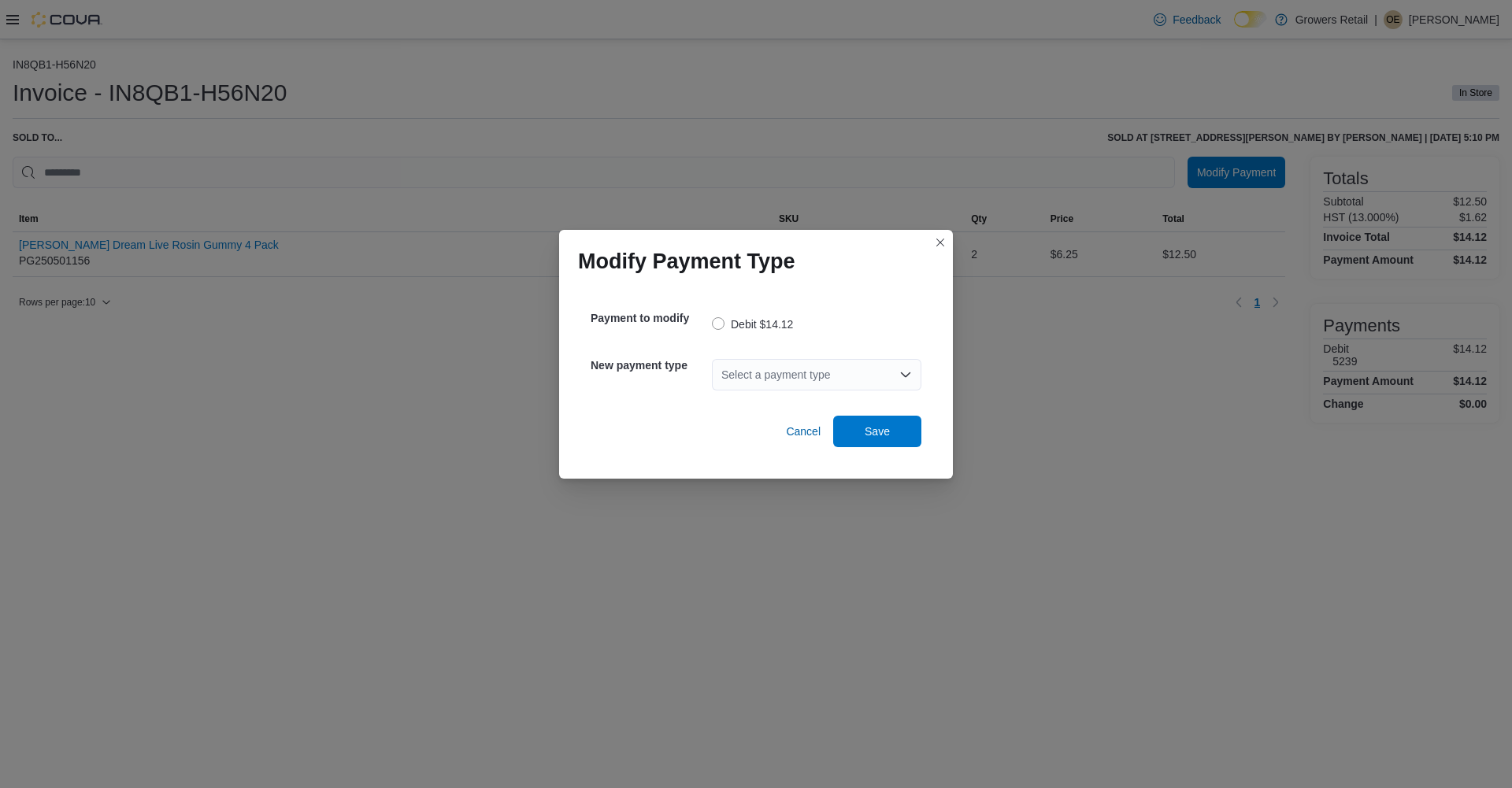
click at [751, 376] on div "Select a payment type" at bounding box center [816, 374] width 210 height 31
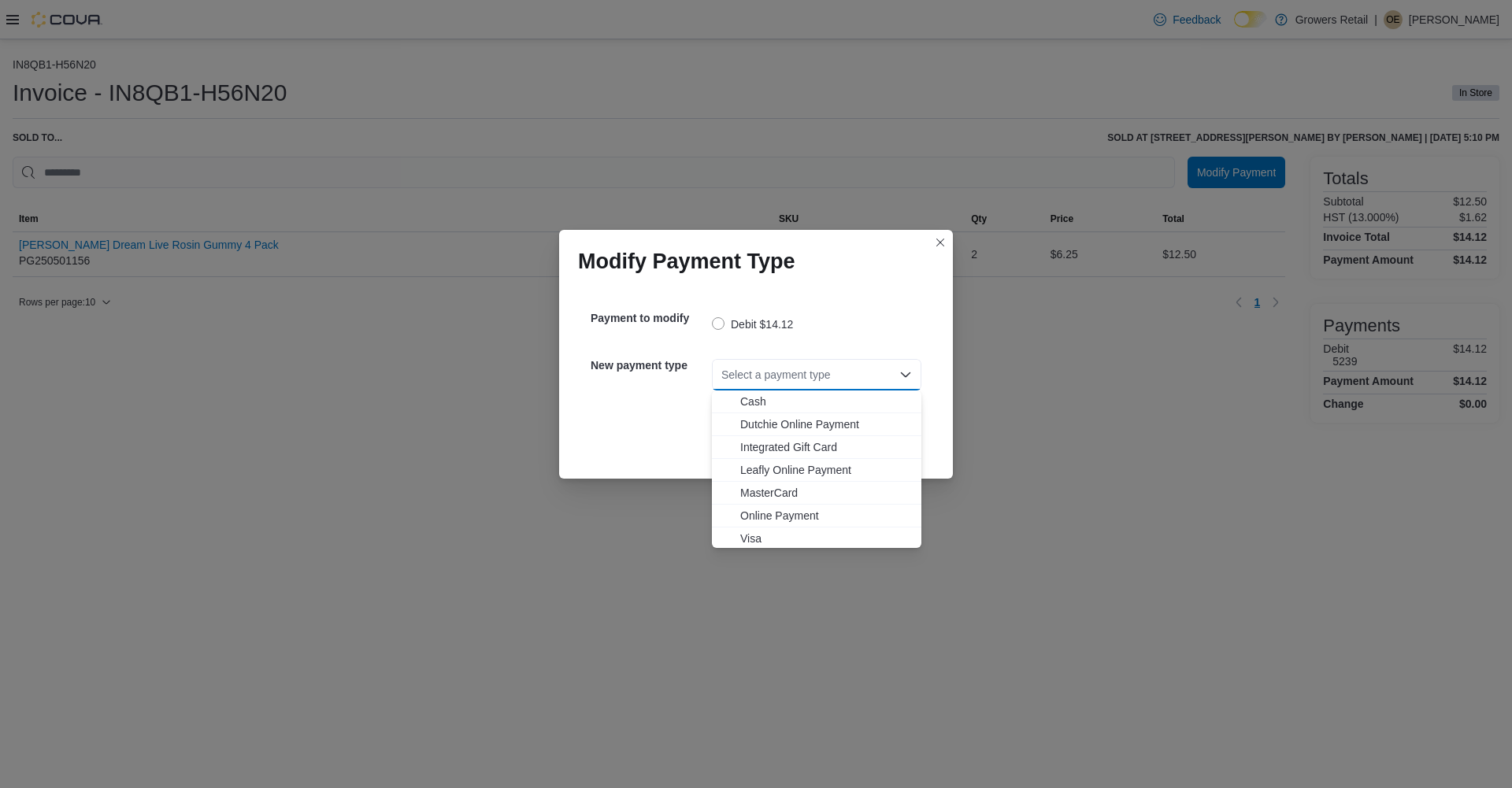
click at [742, 540] on span "Visa" at bounding box center [826, 538] width 172 height 16
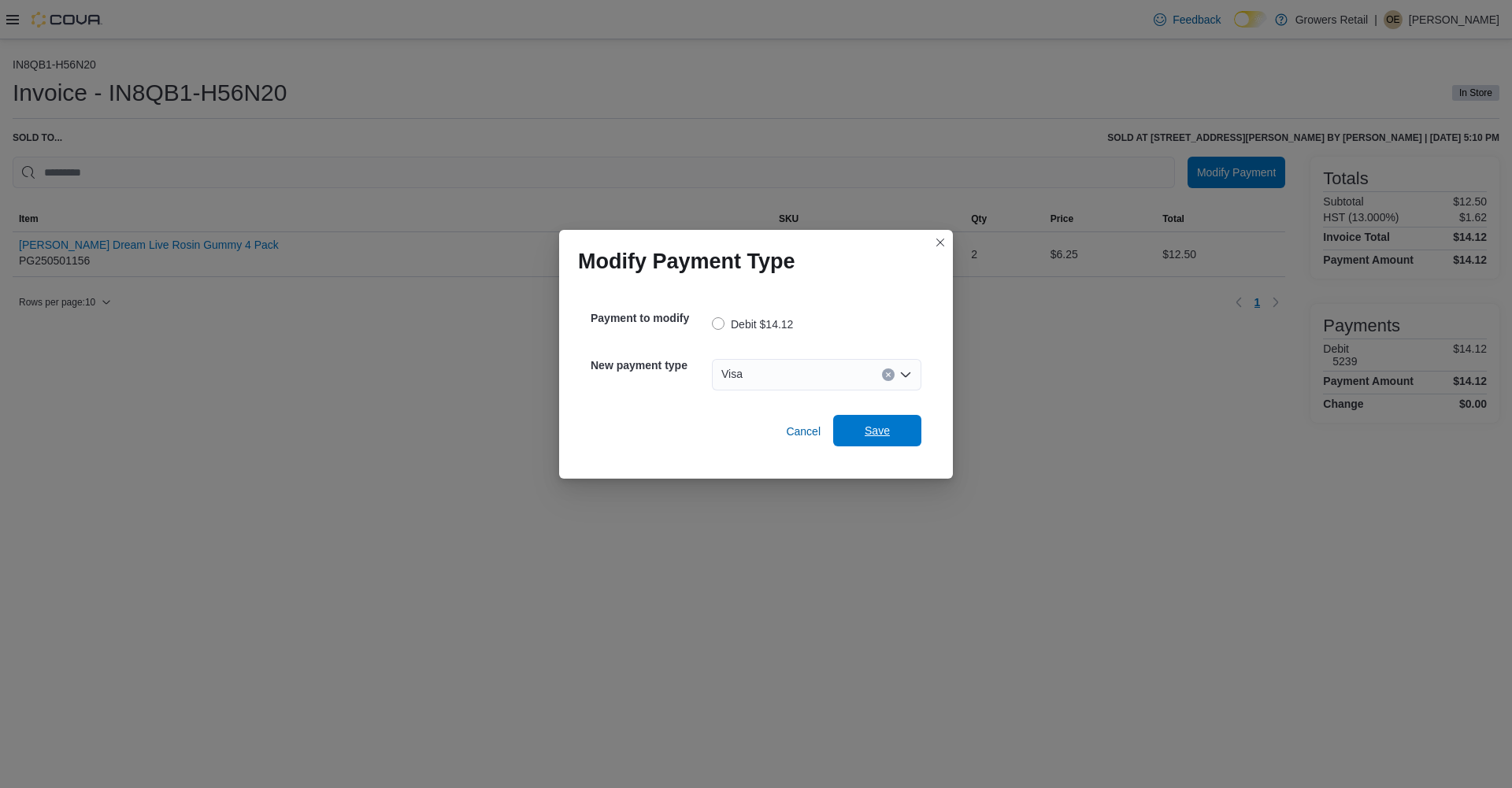
click at [874, 421] on span "Save" at bounding box center [877, 430] width 69 height 31
click at [801, 375] on div "Select a payment type" at bounding box center [816, 374] width 210 height 31
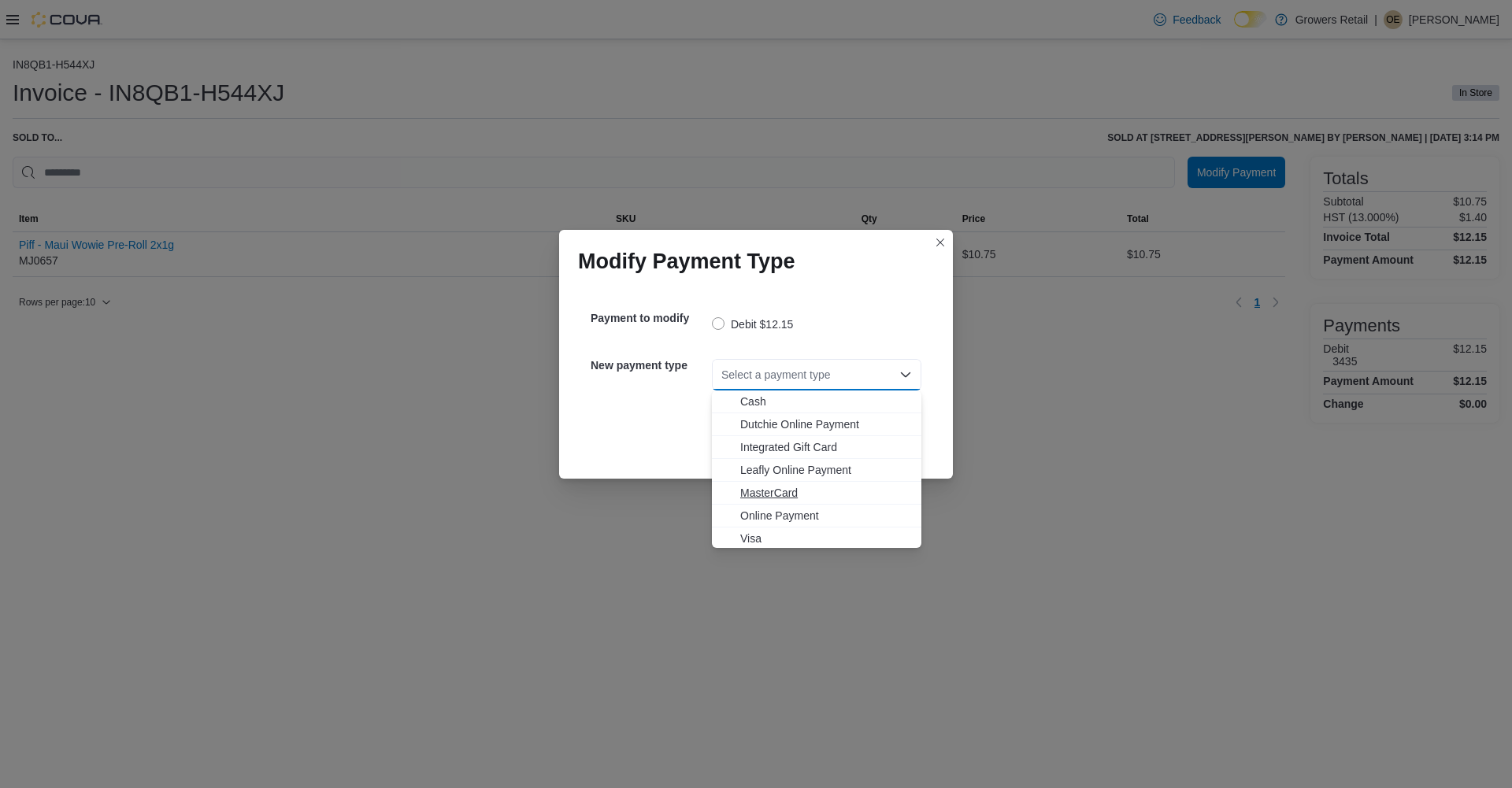
click at [768, 498] on span "MasterCard" at bounding box center [826, 493] width 172 height 16
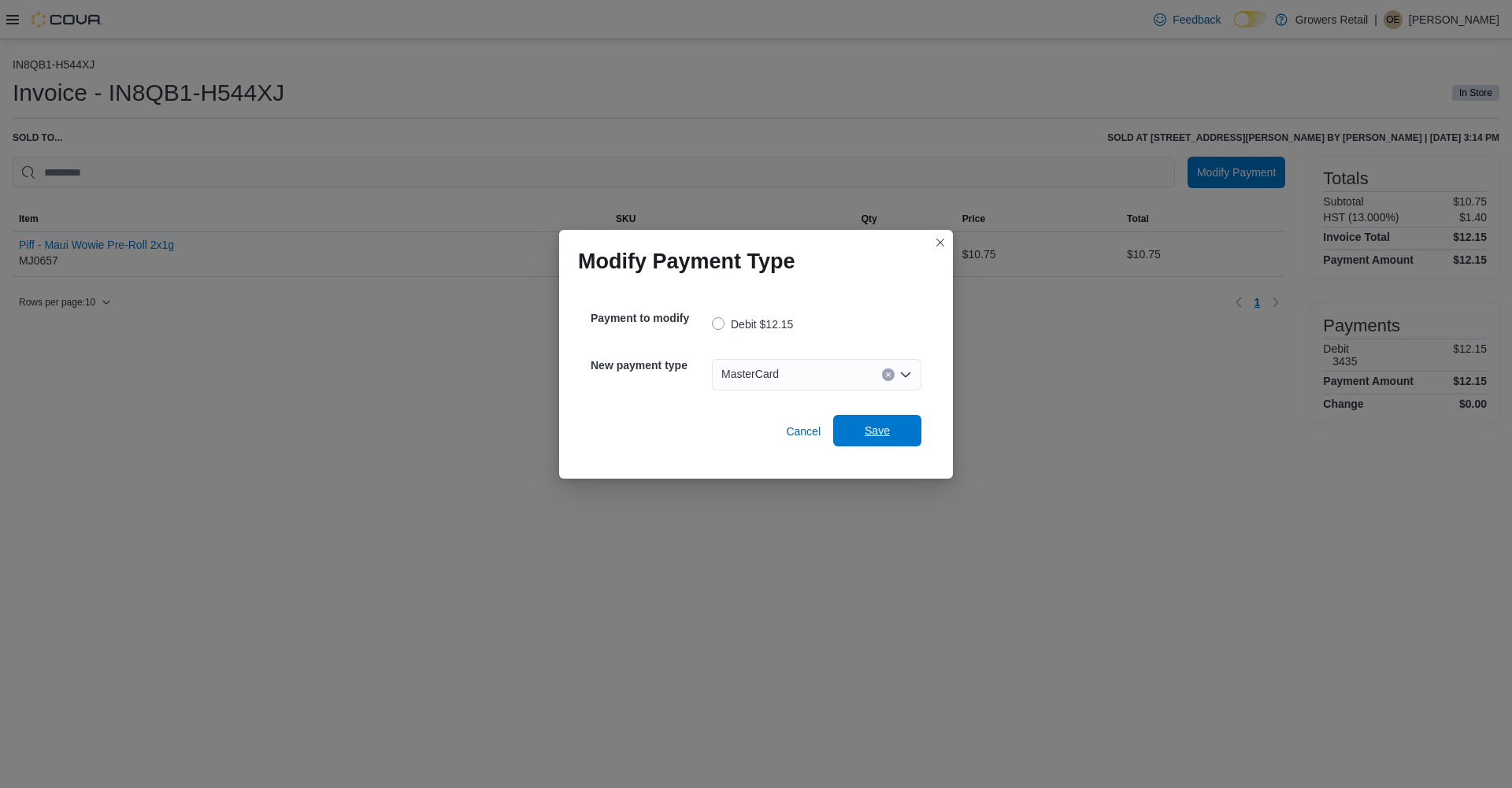
click at [903, 432] on span "Save" at bounding box center [877, 430] width 69 height 31
click at [786, 377] on div "Select a payment type" at bounding box center [816, 374] width 210 height 31
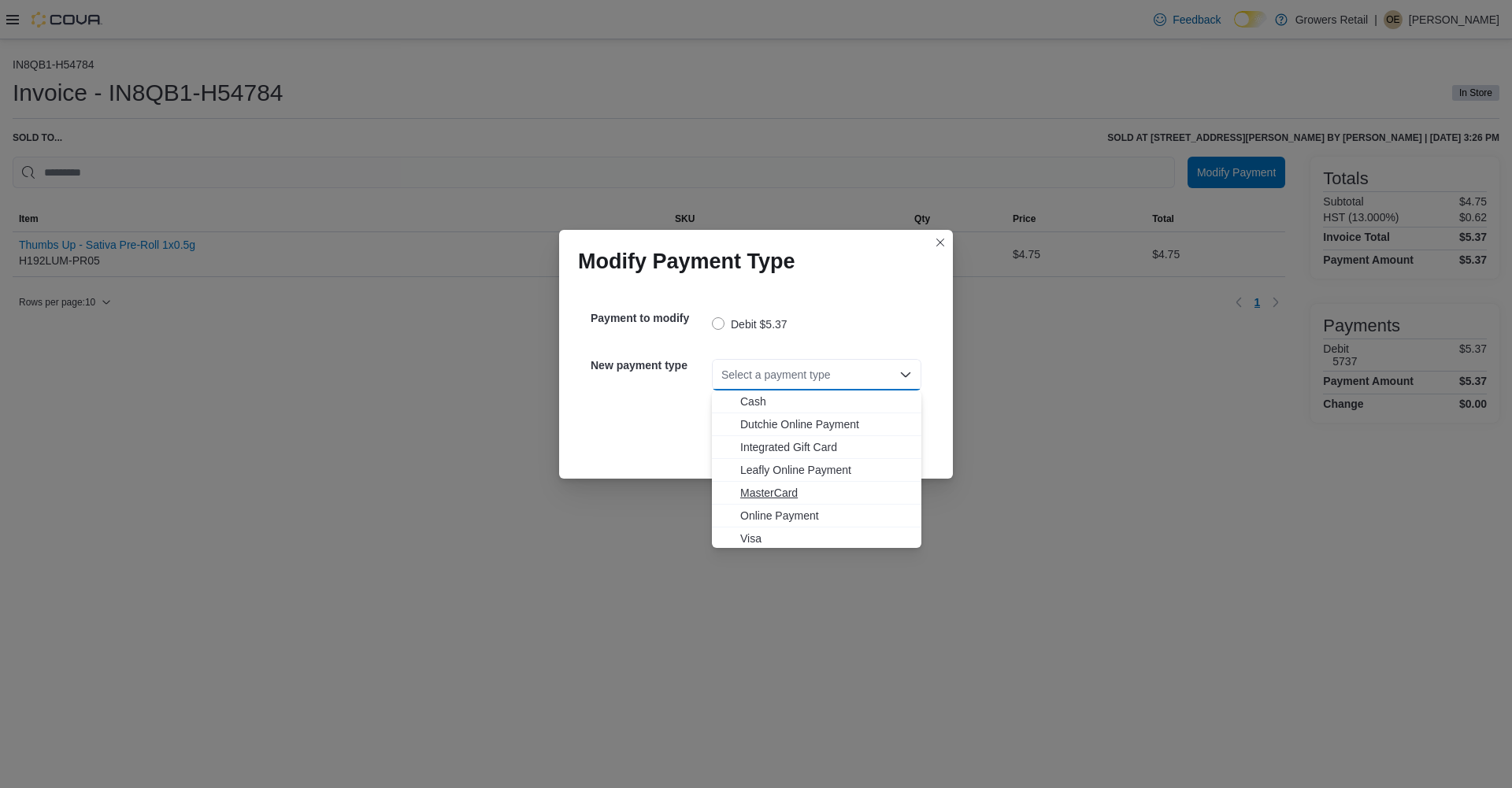
click at [786, 492] on span "MasterCard" at bounding box center [826, 493] width 172 height 16
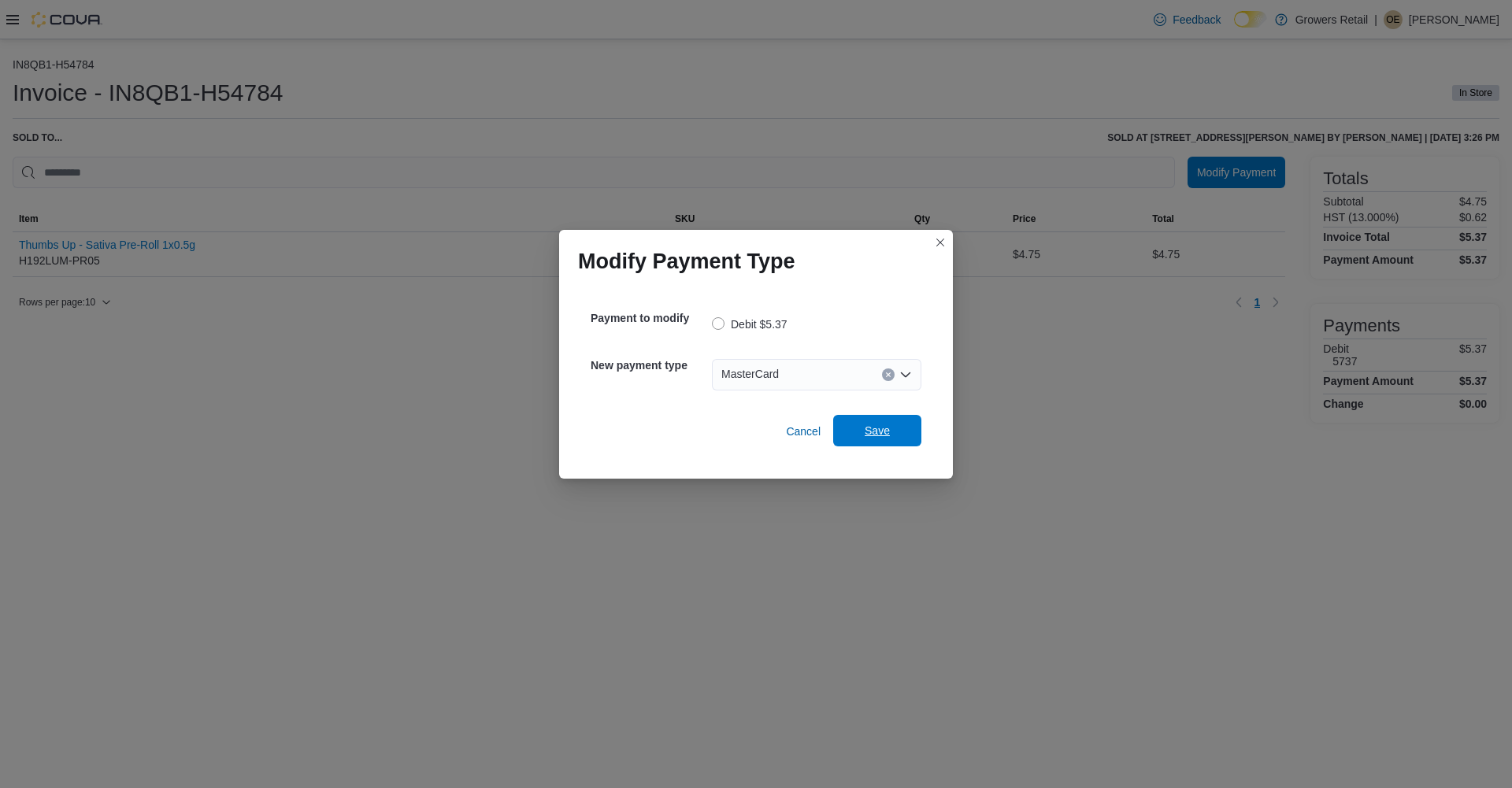
click at [868, 432] on span "Save" at bounding box center [877, 430] width 26 height 16
click at [740, 375] on div "Select a payment type" at bounding box center [816, 374] width 210 height 31
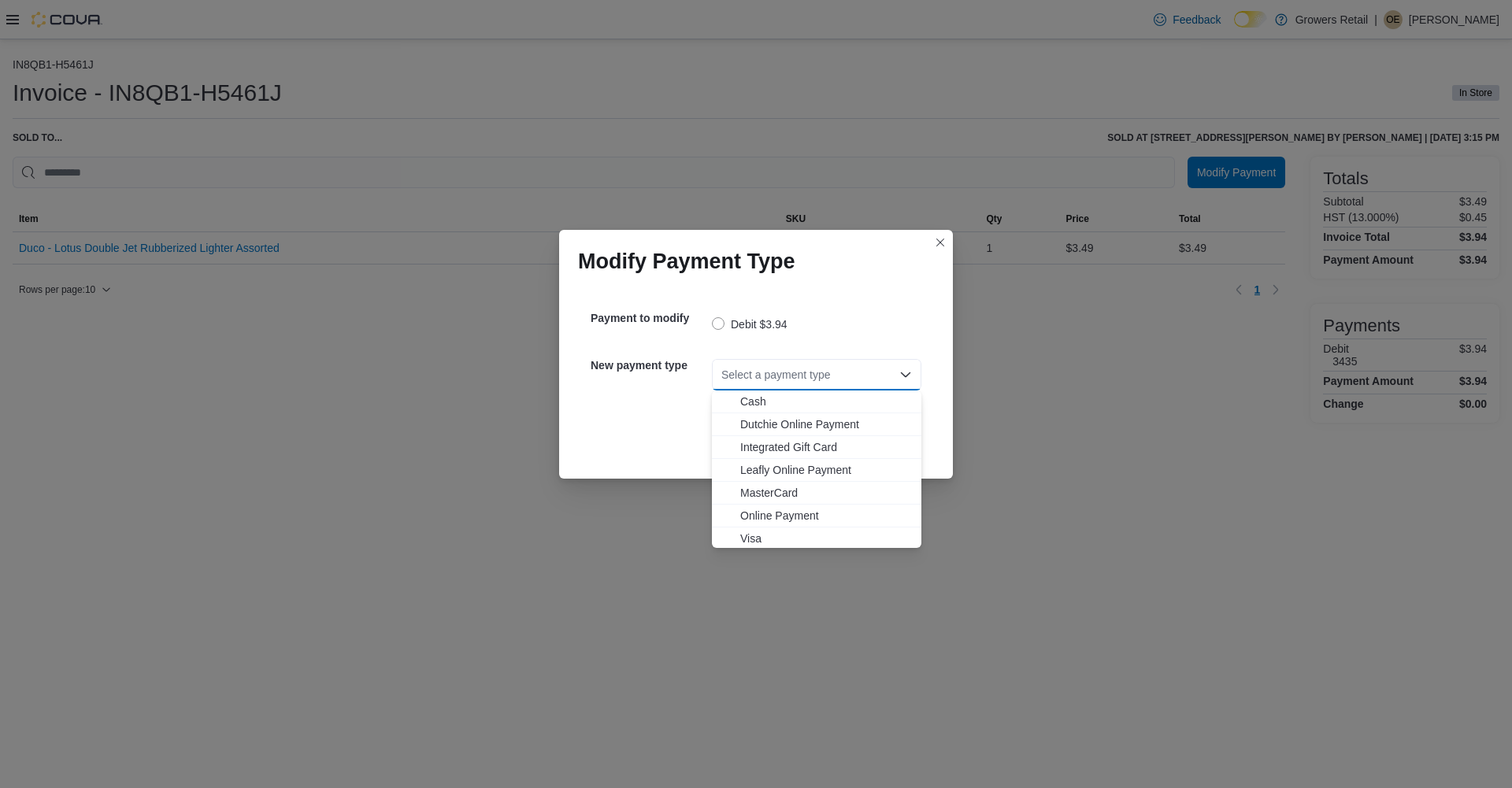
drag, startPoint x: 748, startPoint y: 494, endPoint x: 754, endPoint y: 487, distance: 9.2
click at [748, 495] on span "MasterCard" at bounding box center [826, 493] width 172 height 16
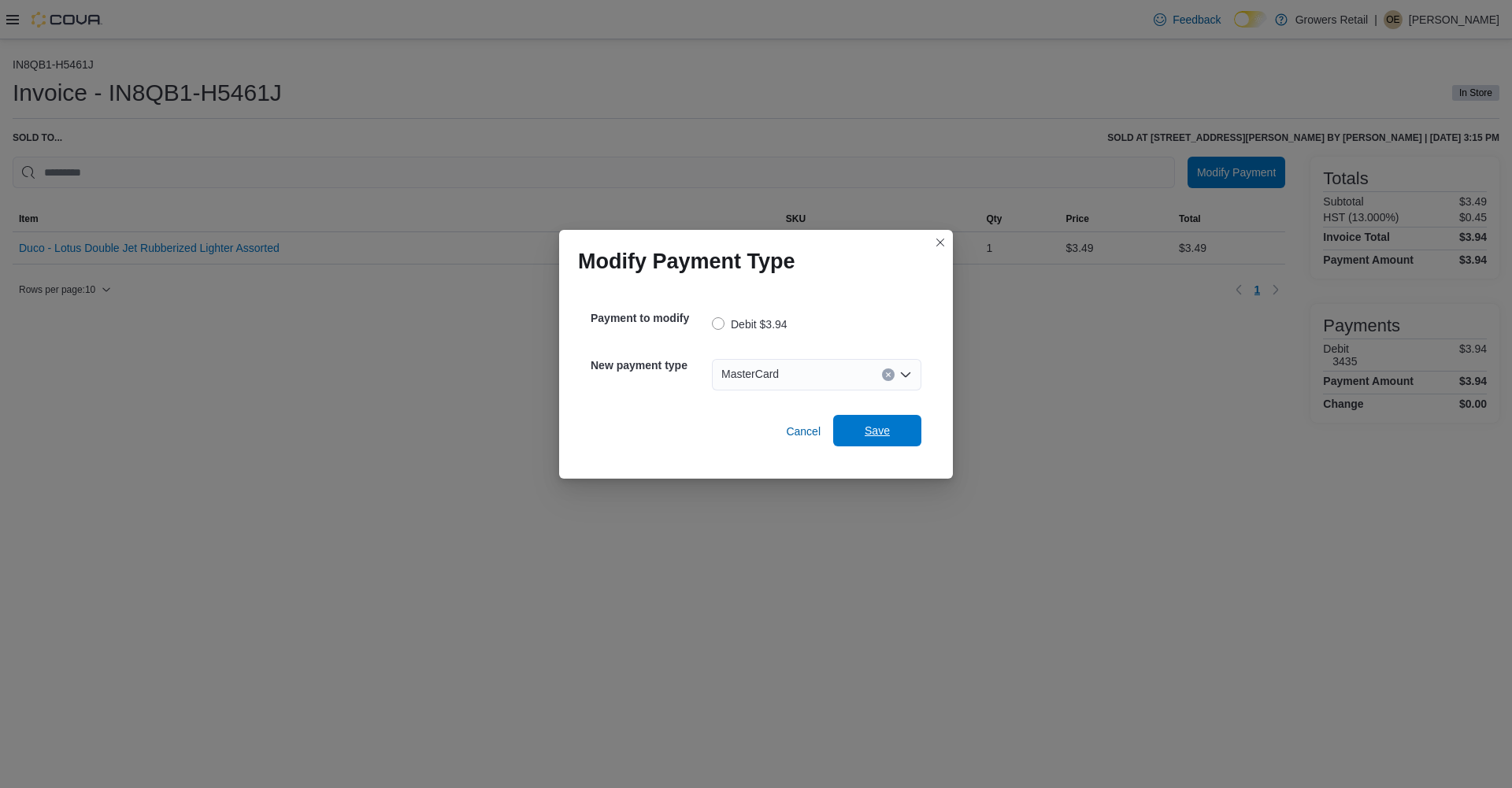
click at [878, 437] on span "Save" at bounding box center [877, 430] width 26 height 16
click at [829, 370] on div "Select a payment type" at bounding box center [816, 374] width 210 height 31
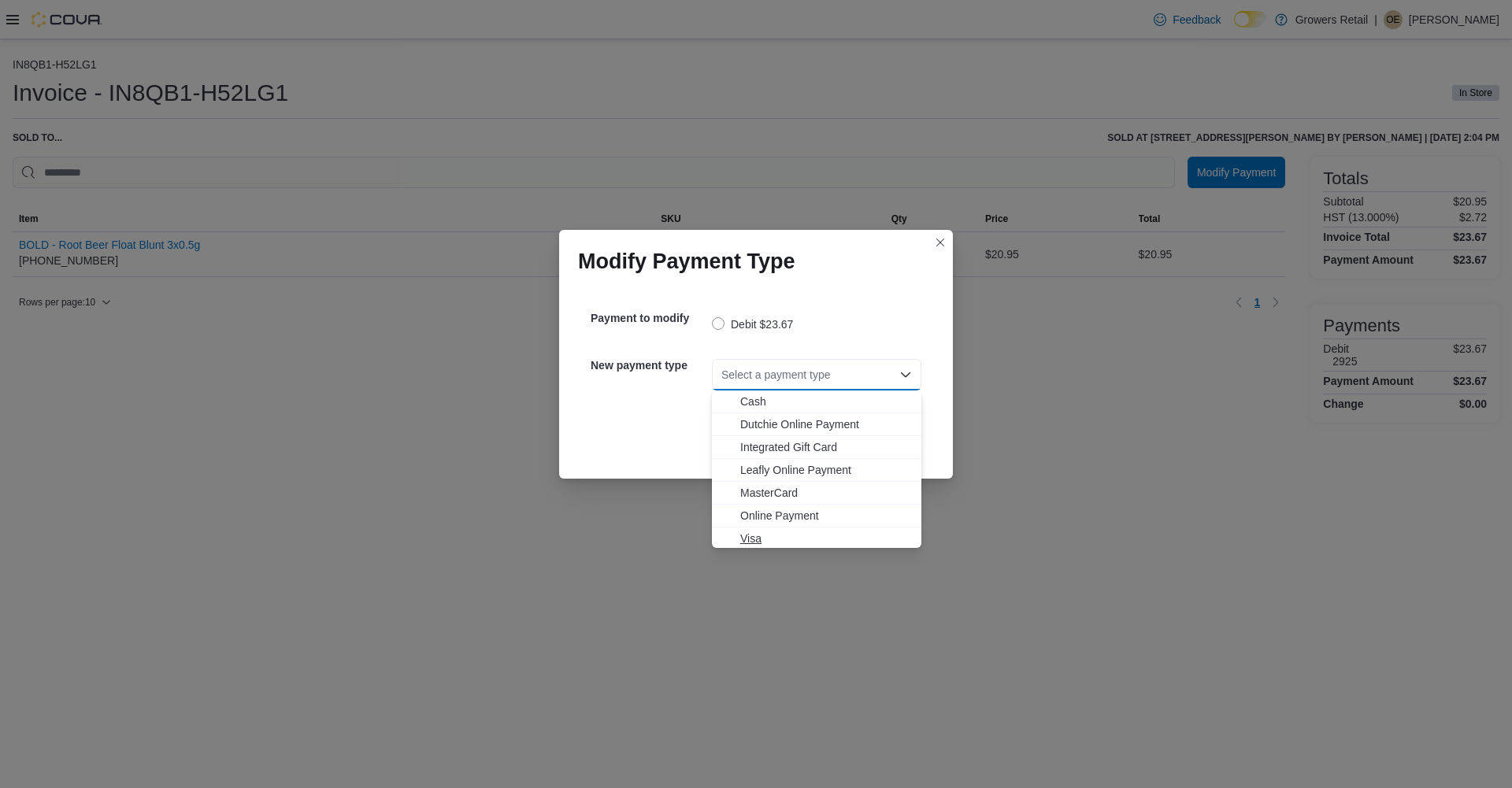
click at [756, 535] on span "Visa" at bounding box center [826, 538] width 172 height 16
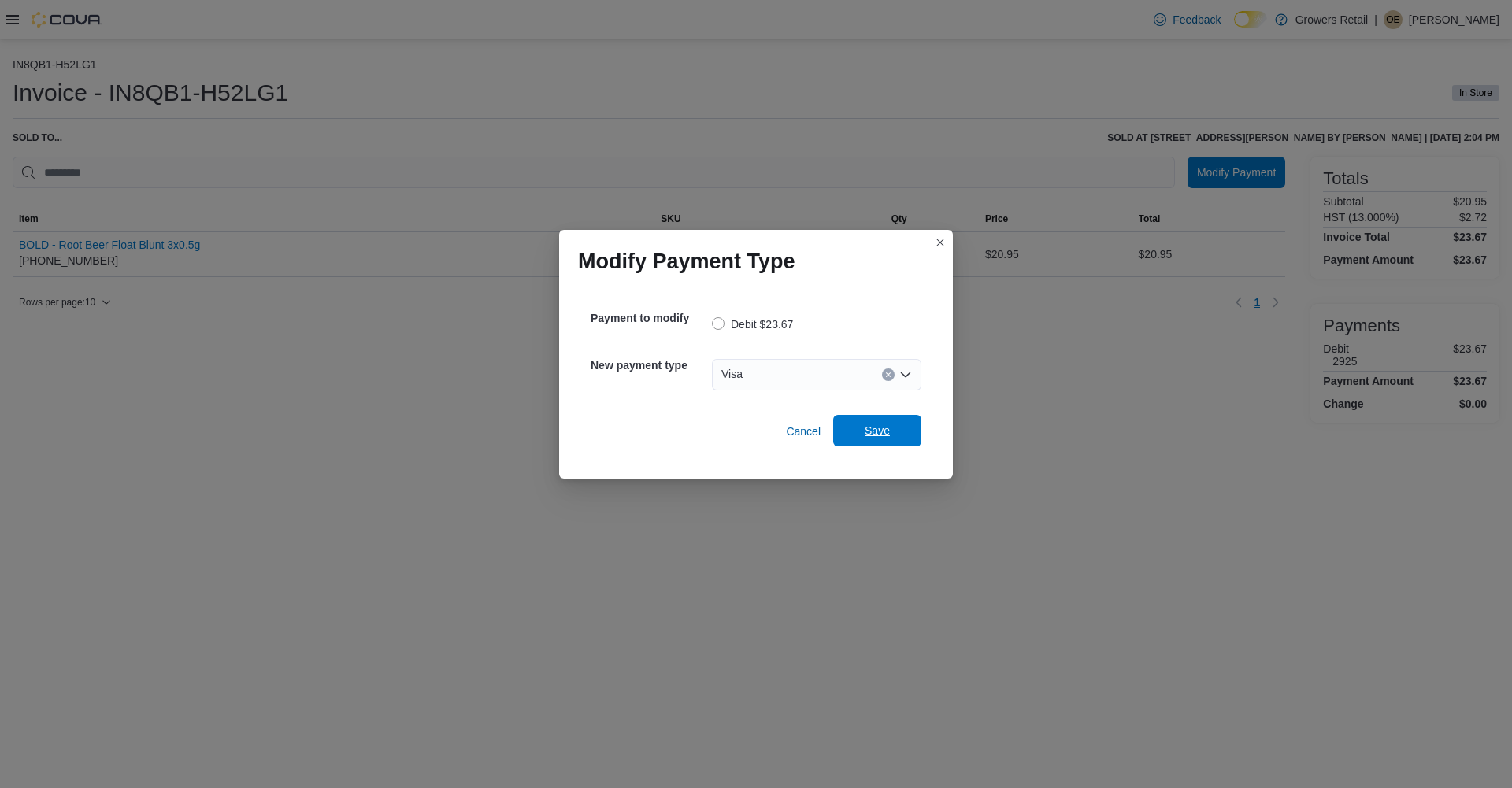
click at [863, 441] on span "Save" at bounding box center [877, 430] width 69 height 31
drag, startPoint x: 754, startPoint y: 369, endPoint x: 752, endPoint y: 382, distance: 13.2
click at [754, 370] on div "Select a payment type" at bounding box center [816, 374] width 210 height 31
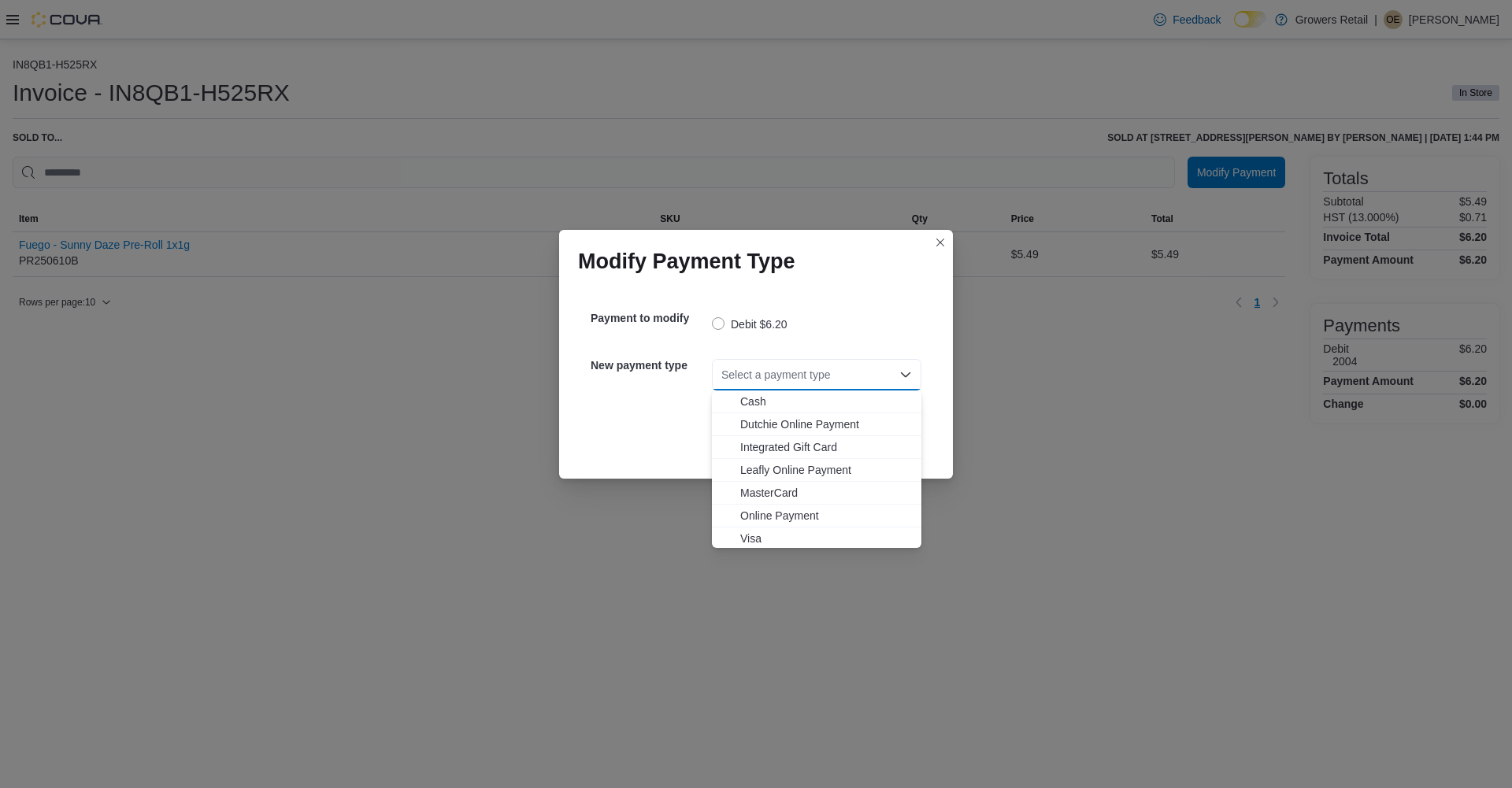
drag, startPoint x: 751, startPoint y: 540, endPoint x: 768, endPoint y: 512, distance: 32.8
click at [750, 539] on span "Visa" at bounding box center [826, 538] width 172 height 16
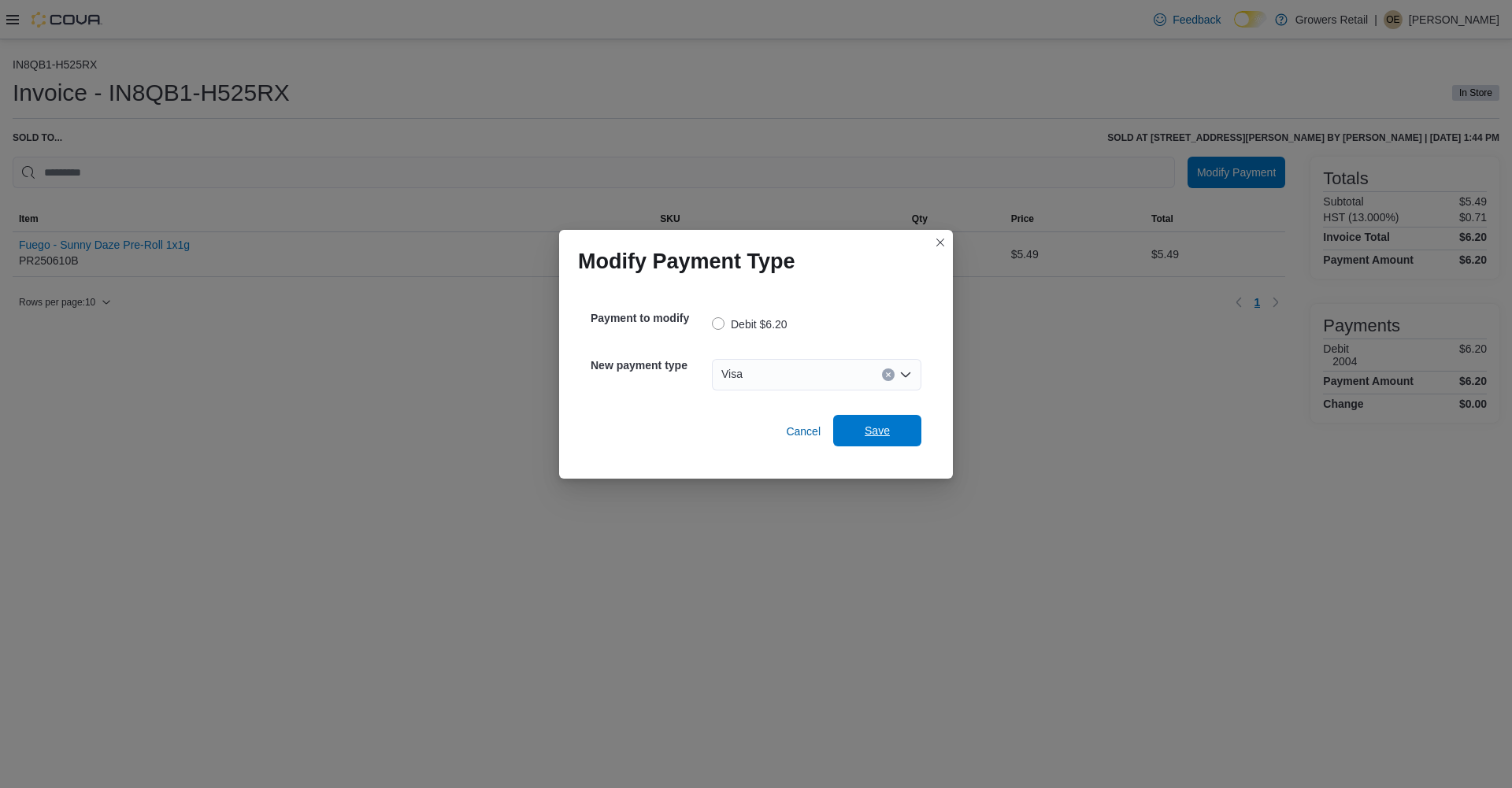
click at [847, 435] on span "Save" at bounding box center [877, 430] width 69 height 31
click at [785, 373] on div "Select a payment type" at bounding box center [816, 374] width 210 height 31
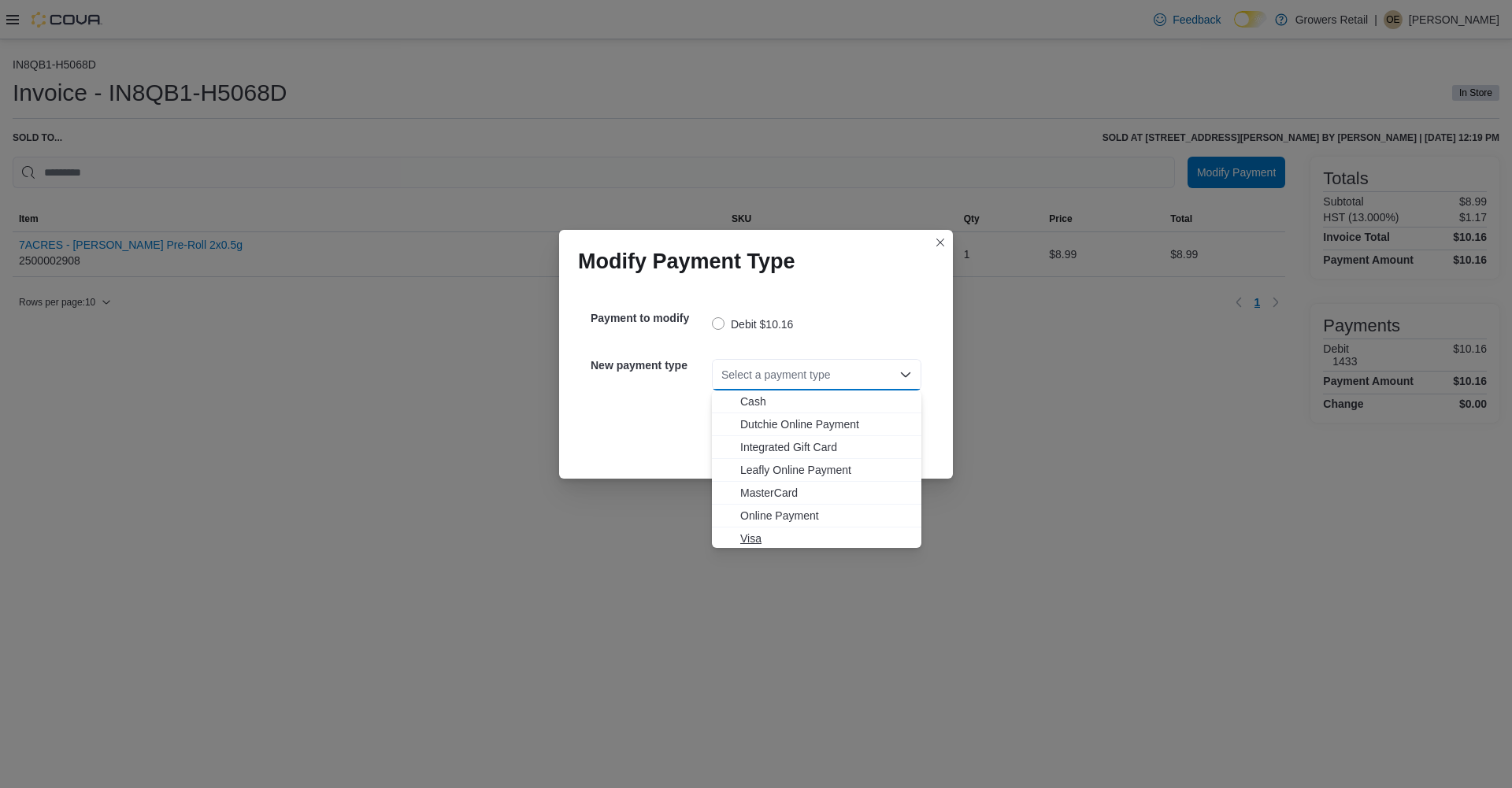
click at [756, 538] on span "Visa" at bounding box center [826, 538] width 172 height 16
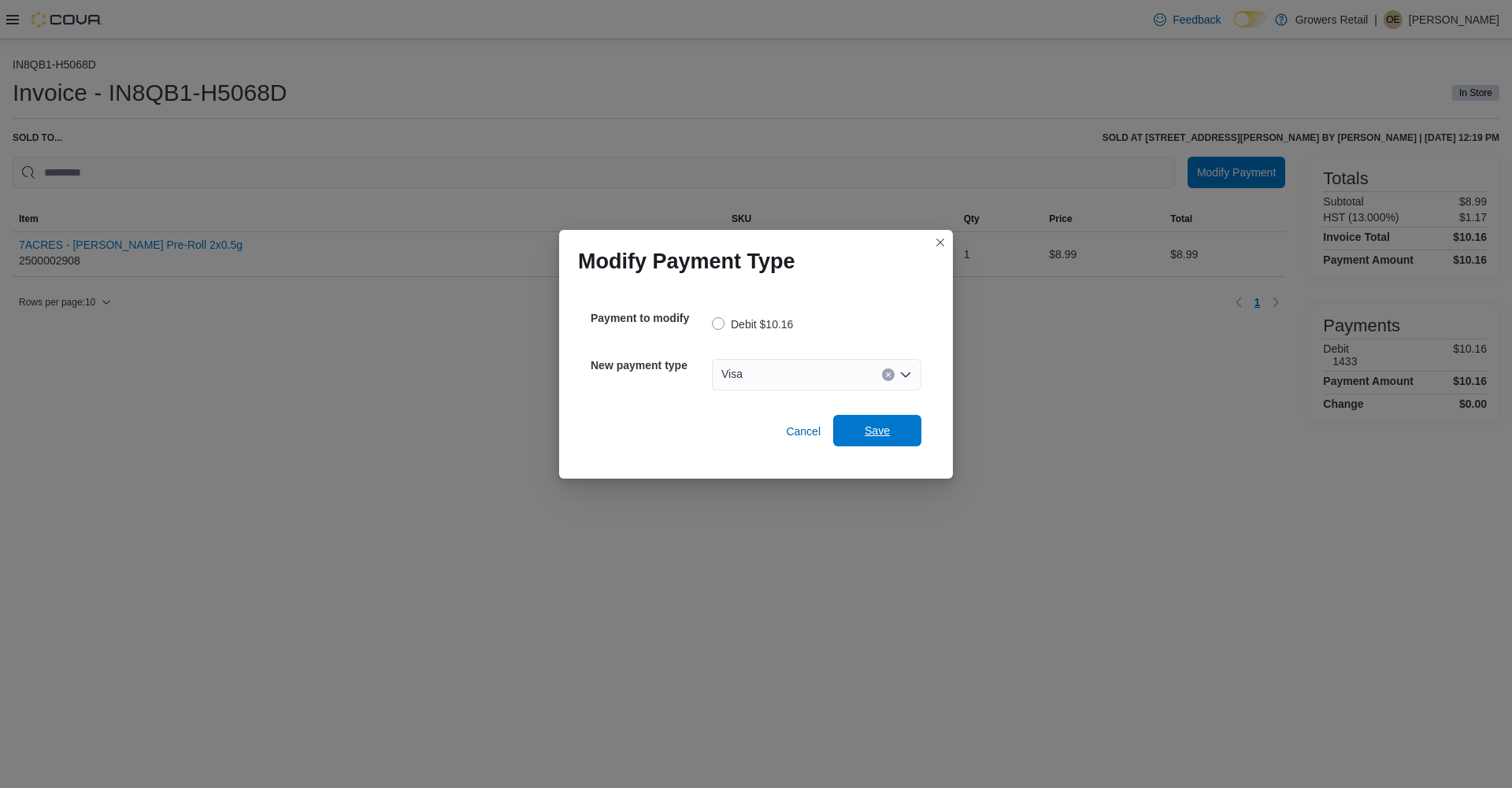
click at [894, 429] on span "Save" at bounding box center [877, 430] width 69 height 31
click at [761, 369] on div "Select a payment type" at bounding box center [816, 374] width 210 height 31
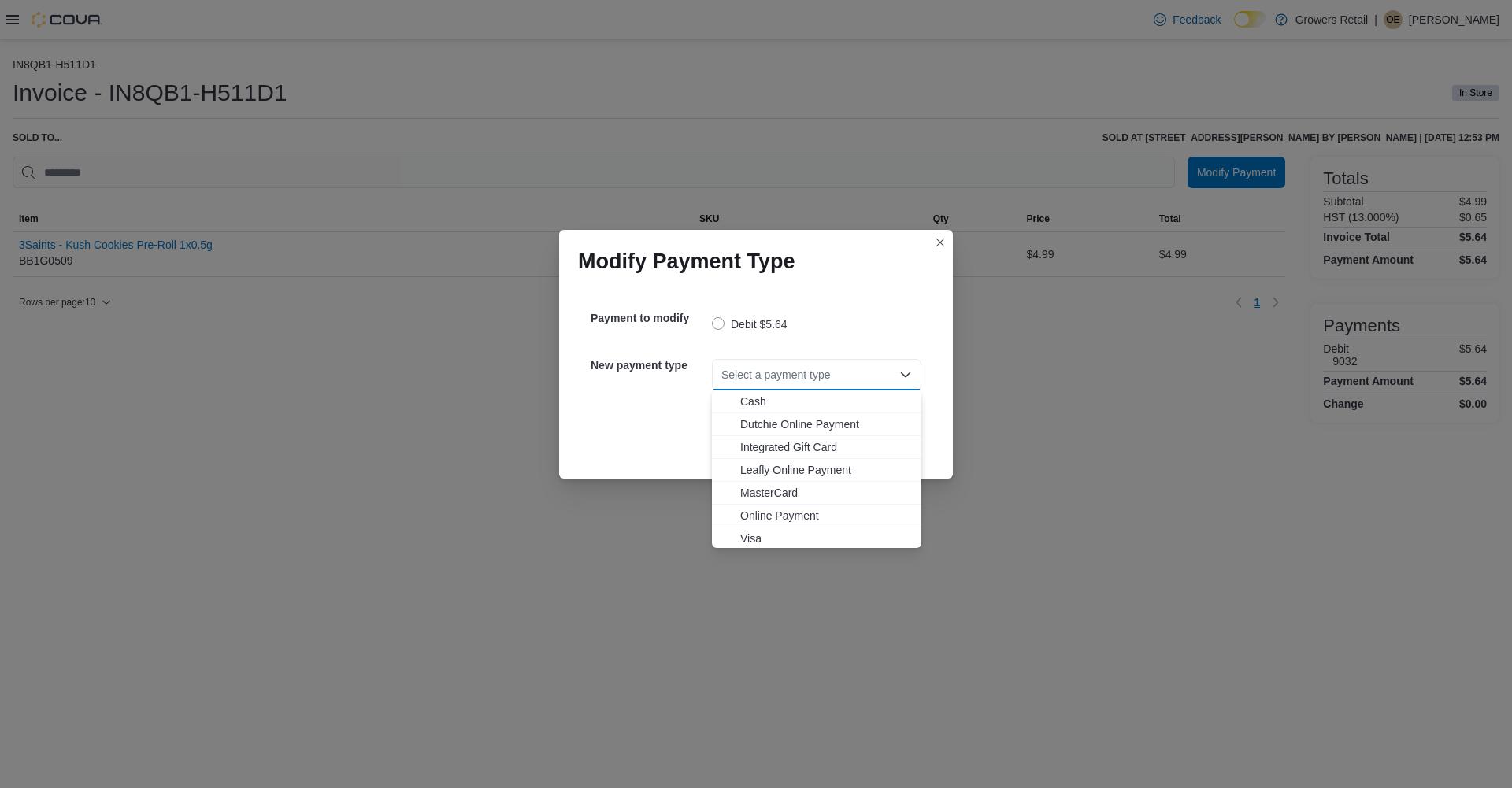
click at [738, 548] on div "Cash Dutchie Online Payment Integrated Gift Card Leafly Online Payment MasterCa…" at bounding box center [816, 469] width 210 height 157
click at [744, 540] on span "Visa" at bounding box center [826, 538] width 172 height 16
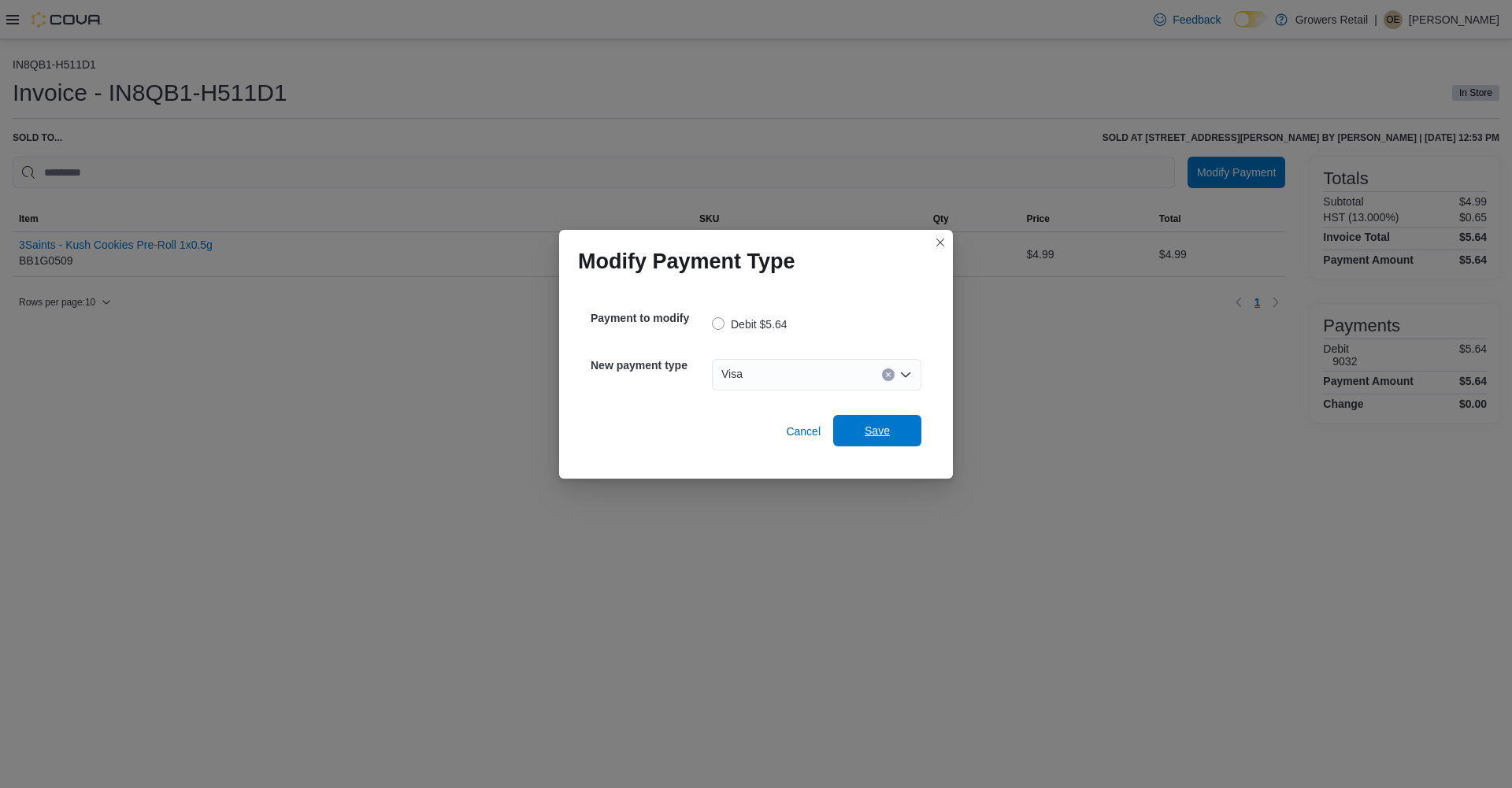
click at [870, 436] on span "Save" at bounding box center [877, 430] width 26 height 16
click at [764, 368] on div "Select a payment type" at bounding box center [816, 374] width 210 height 31
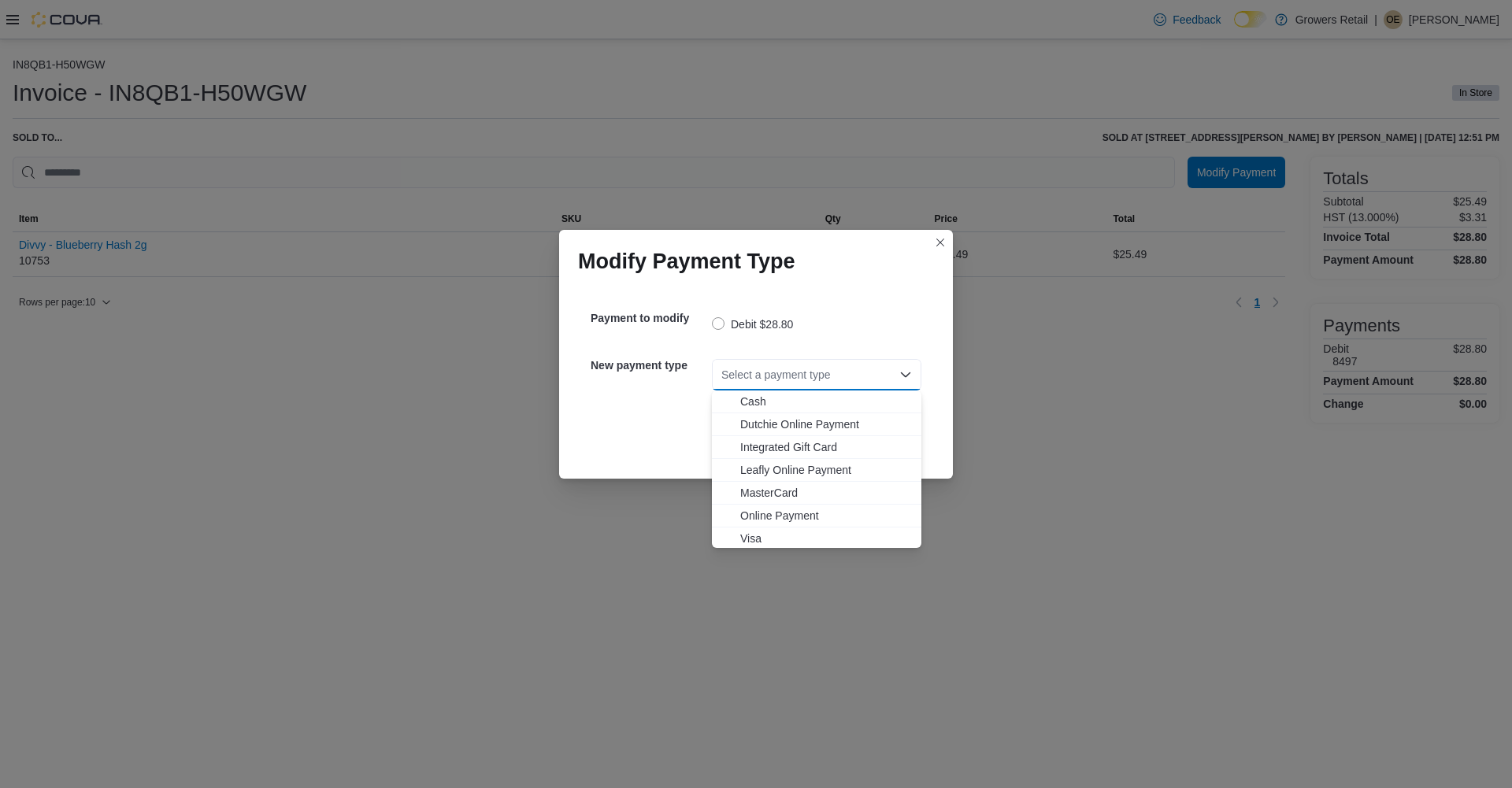
click at [741, 539] on span "Visa" at bounding box center [826, 538] width 172 height 16
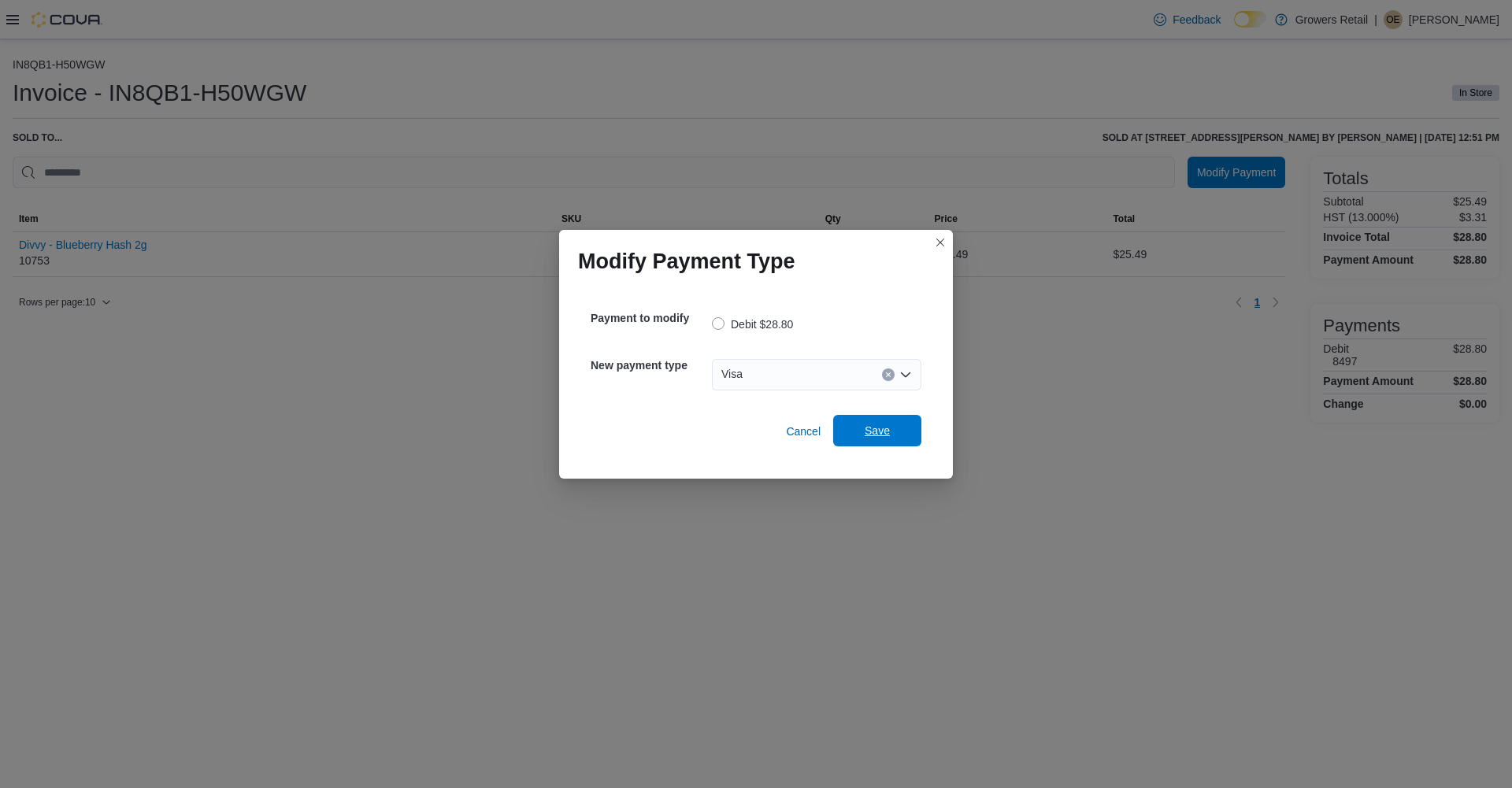
click at [874, 444] on span "Save" at bounding box center [877, 430] width 69 height 31
click at [777, 377] on div "Select a payment type" at bounding box center [816, 374] width 210 height 31
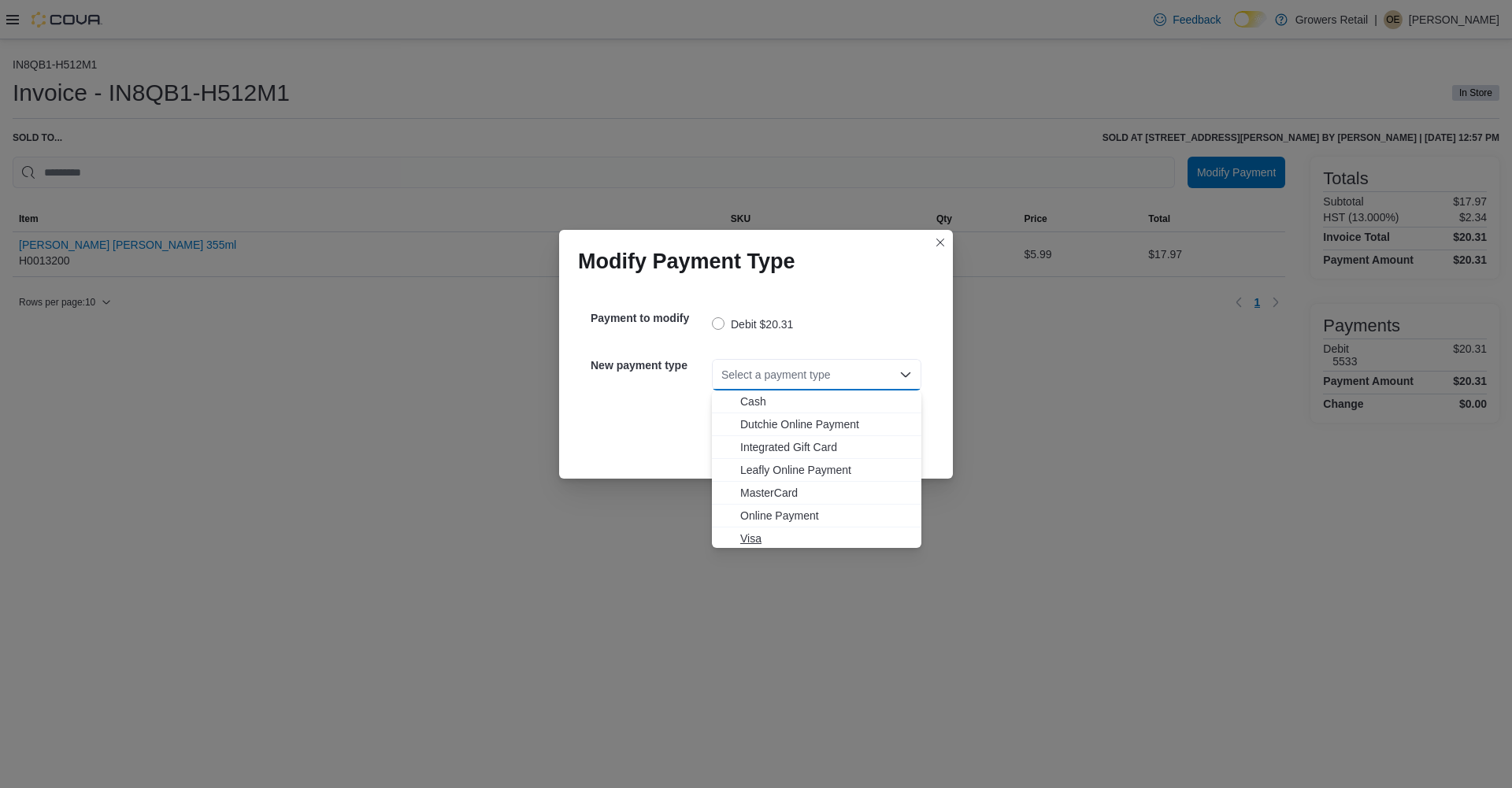
click at [747, 538] on span "Visa" at bounding box center [826, 538] width 172 height 16
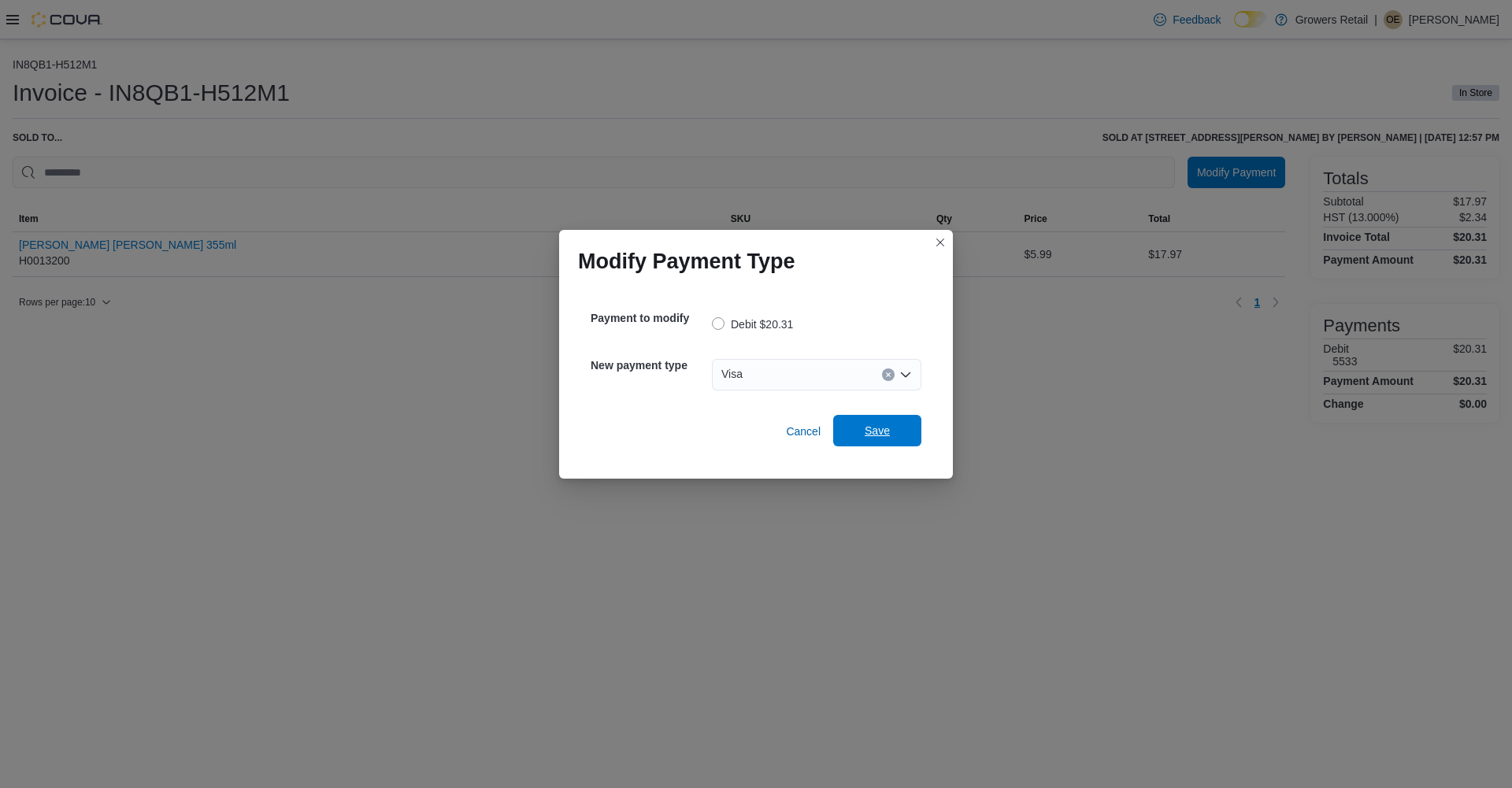
click at [881, 434] on span "Save" at bounding box center [877, 430] width 26 height 16
click at [800, 369] on div "Select a payment type" at bounding box center [816, 374] width 210 height 31
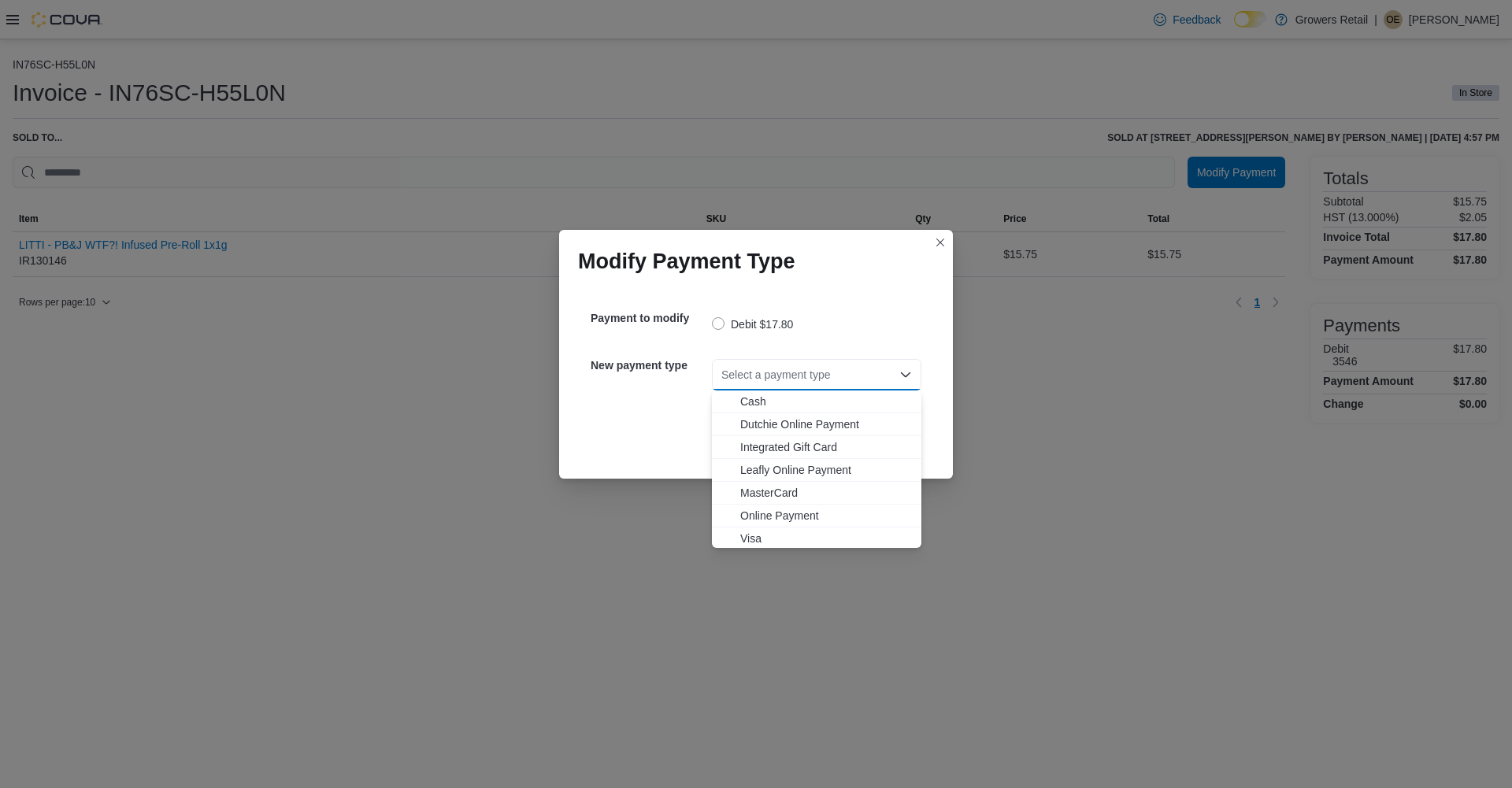
click at [758, 491] on span "MasterCard" at bounding box center [826, 493] width 172 height 16
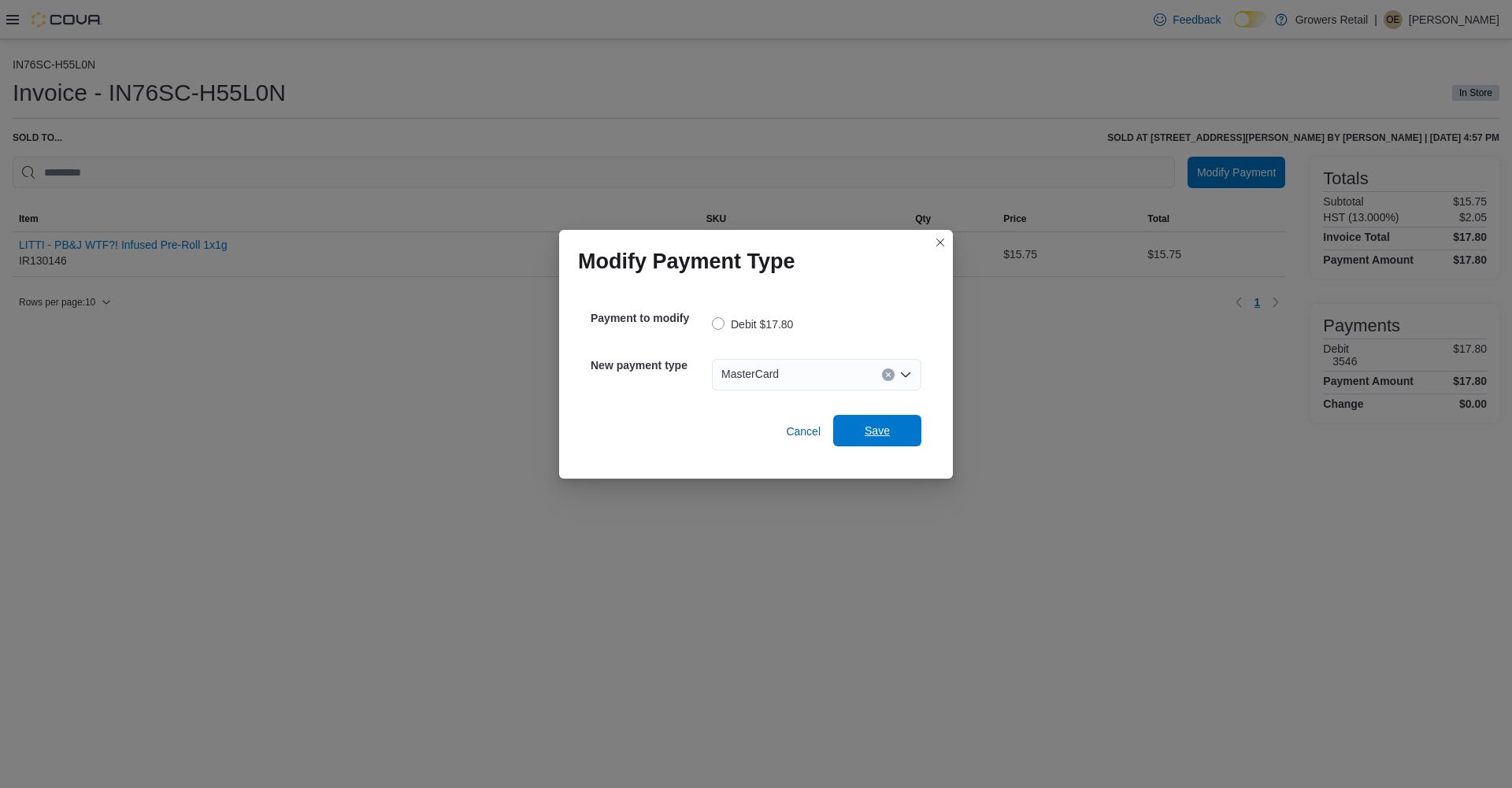
click at [860, 439] on span "Save" at bounding box center [877, 430] width 69 height 31
click at [763, 381] on div "Select a payment type" at bounding box center [816, 374] width 210 height 31
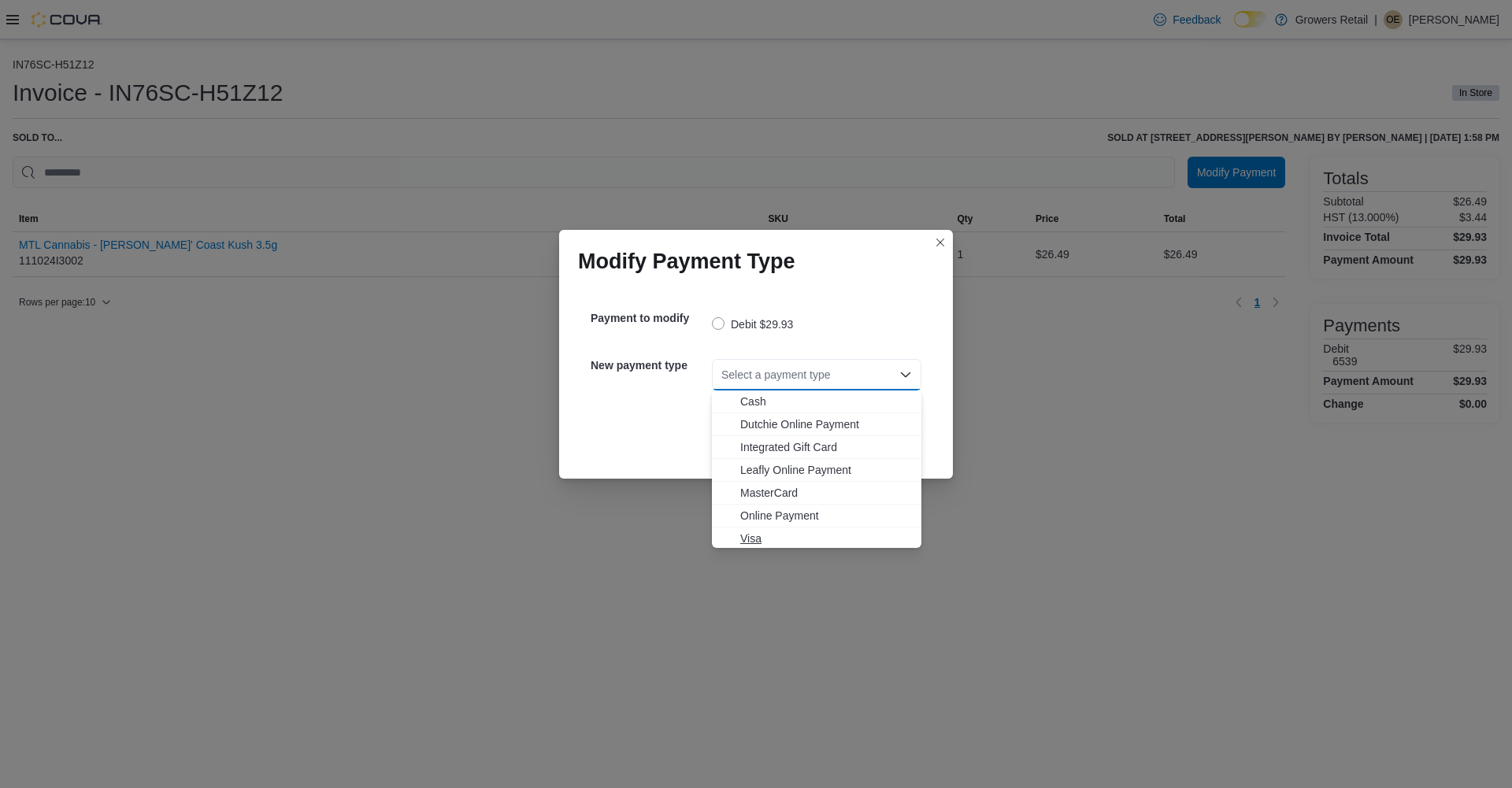
click at [748, 540] on span "Visa" at bounding box center [826, 538] width 172 height 16
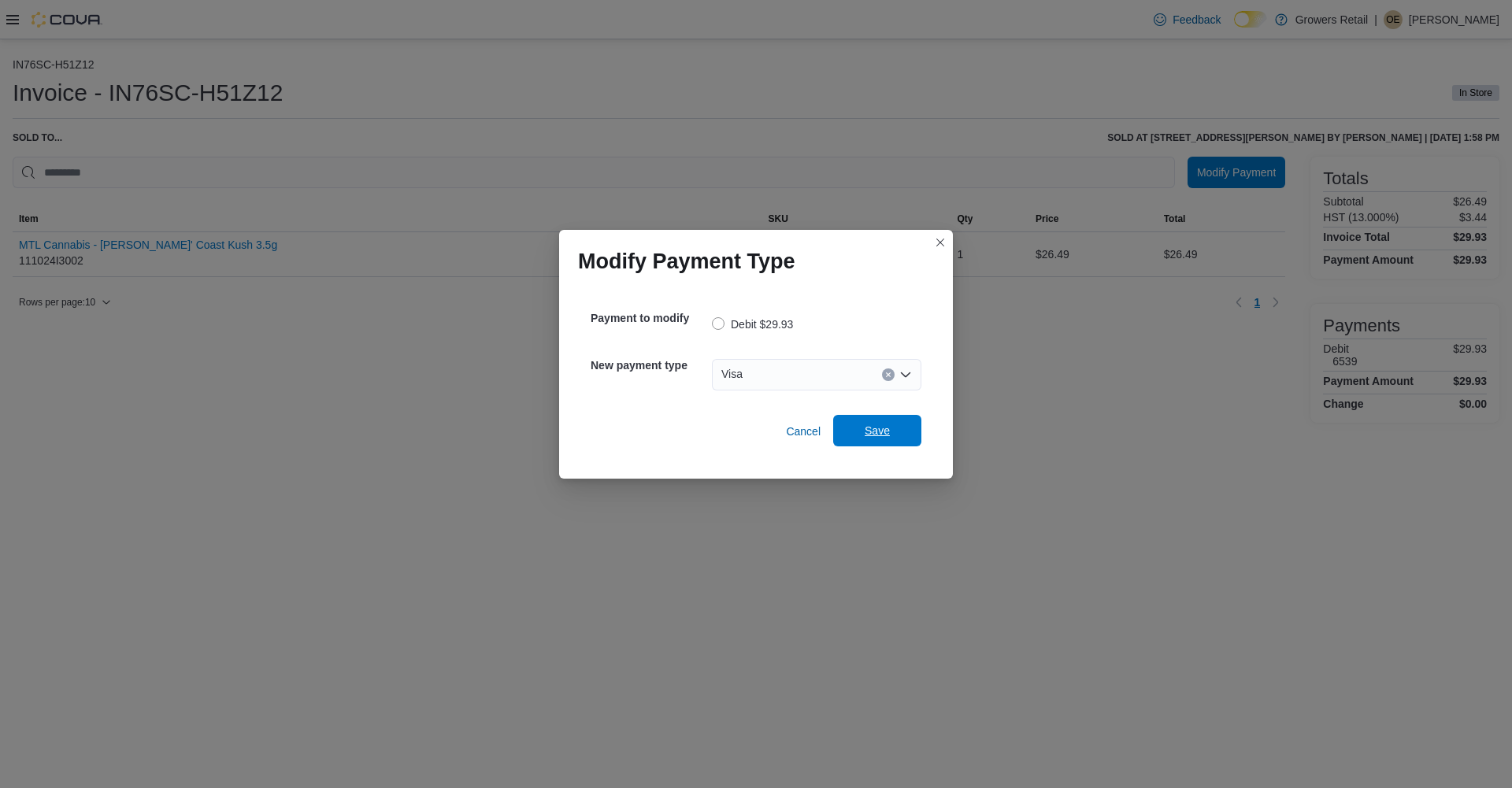
click at [872, 434] on span "Save" at bounding box center [877, 430] width 26 height 16
click at [765, 376] on div "Select a payment type" at bounding box center [816, 374] width 210 height 31
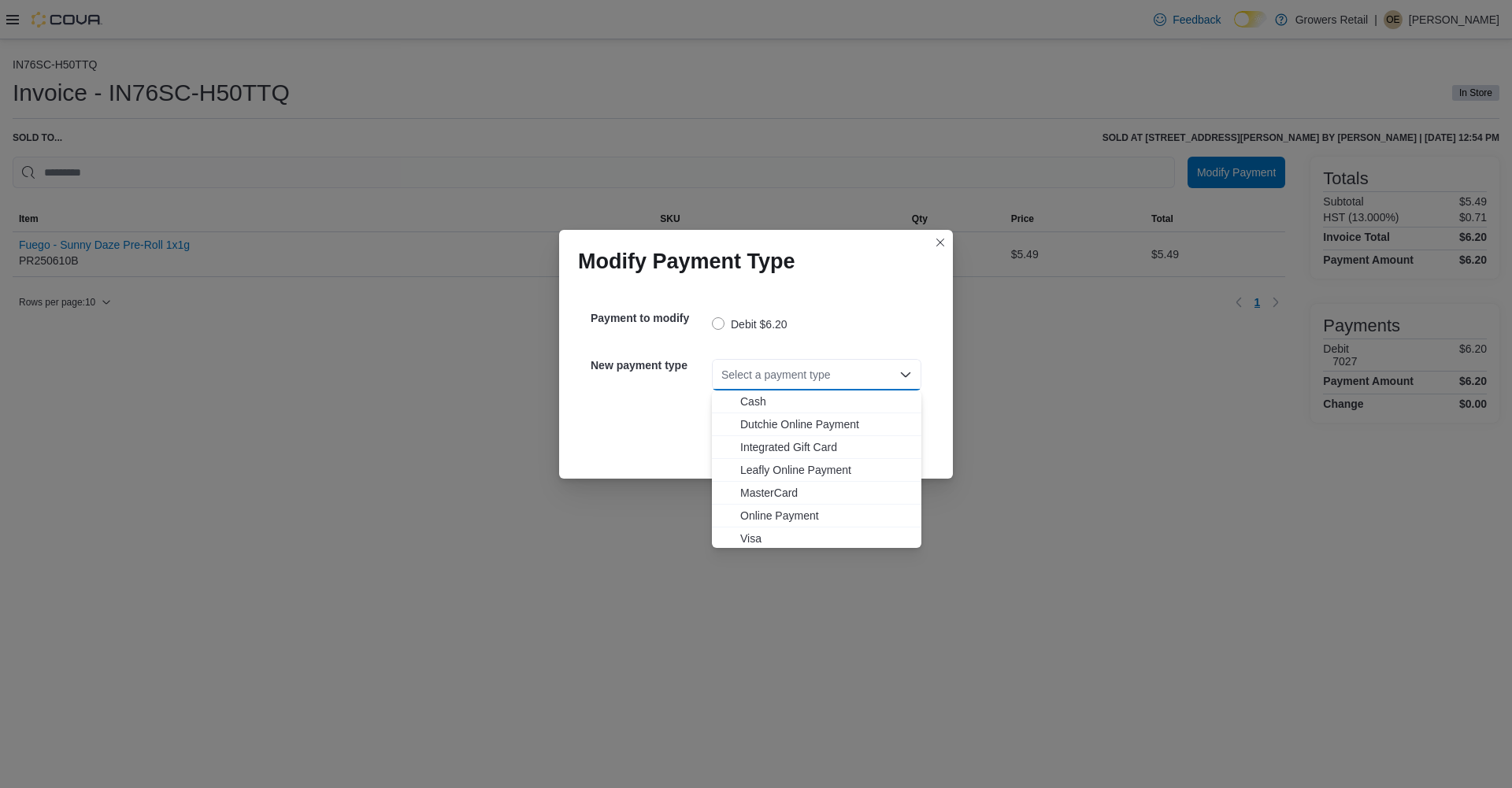
drag, startPoint x: 756, startPoint y: 534, endPoint x: 786, endPoint y: 489, distance: 54.1
click at [756, 535] on span "Visa" at bounding box center [826, 538] width 172 height 16
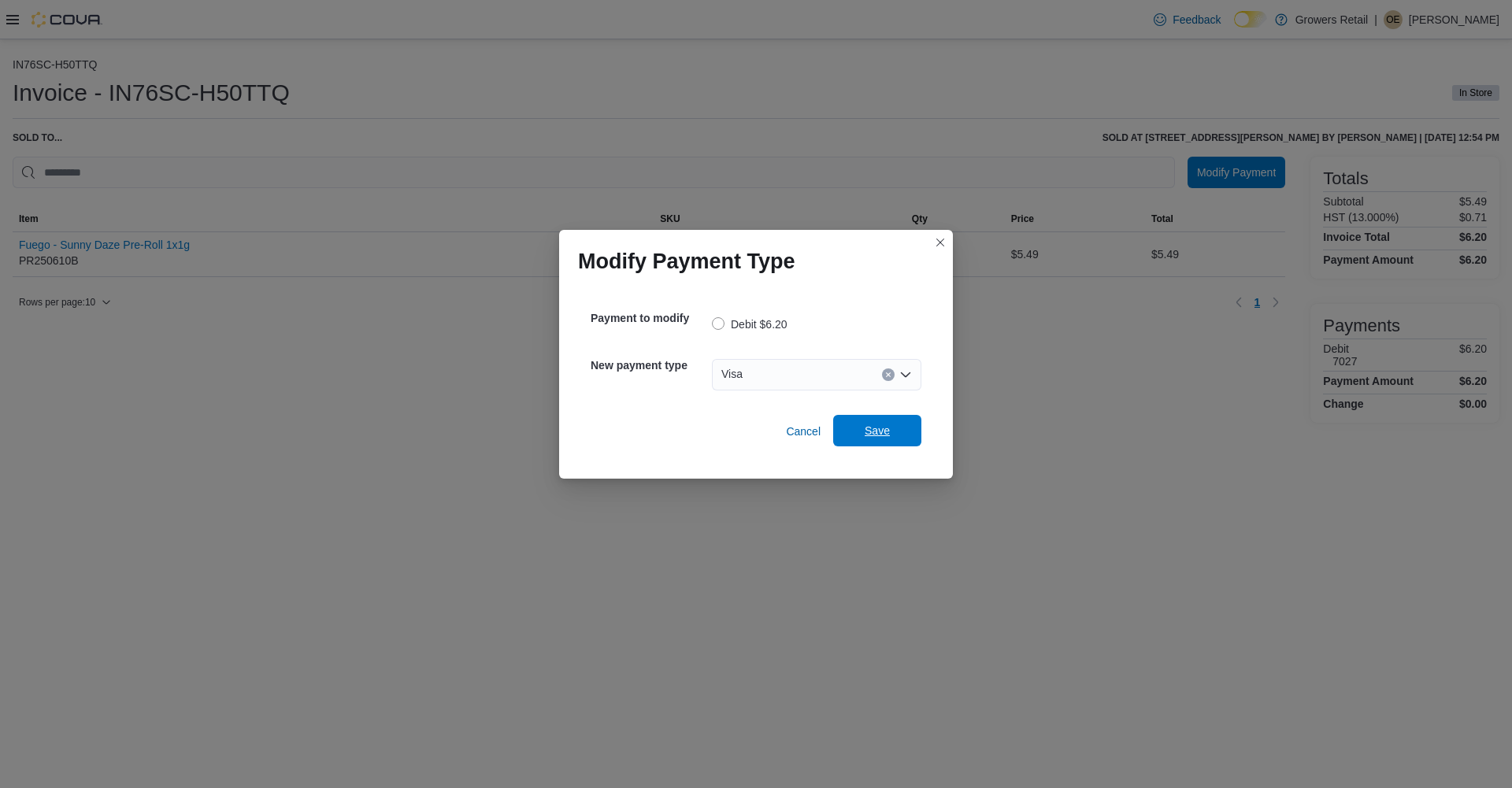
click at [874, 433] on span "Save" at bounding box center [877, 430] width 26 height 16
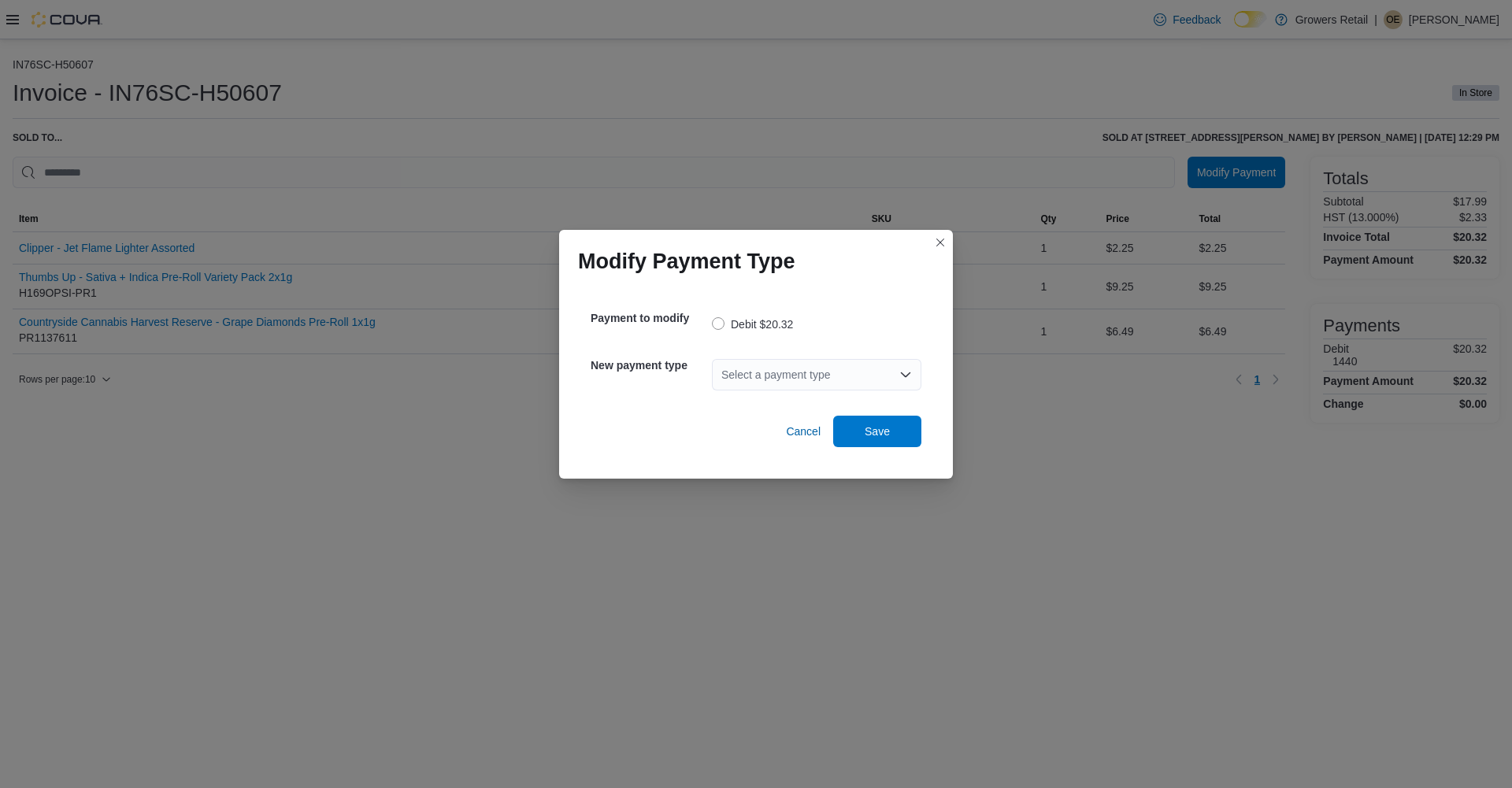
click at [780, 370] on div "Select a payment type" at bounding box center [816, 374] width 210 height 31
drag, startPoint x: 797, startPoint y: 377, endPoint x: 778, endPoint y: 390, distance: 23.0
click at [797, 377] on div "Select a payment type" at bounding box center [816, 374] width 210 height 31
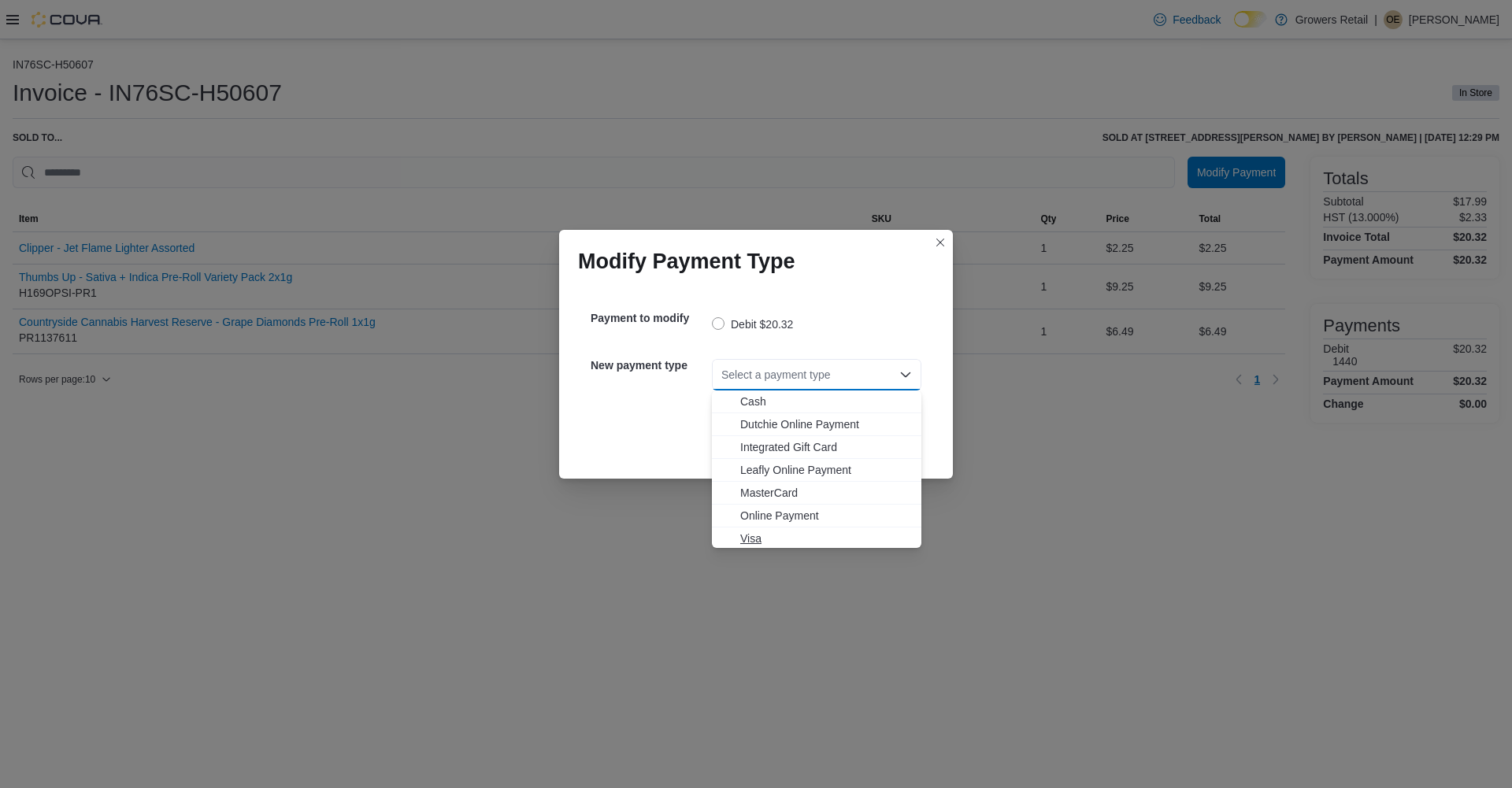
click at [744, 545] on span "Visa" at bounding box center [826, 538] width 172 height 16
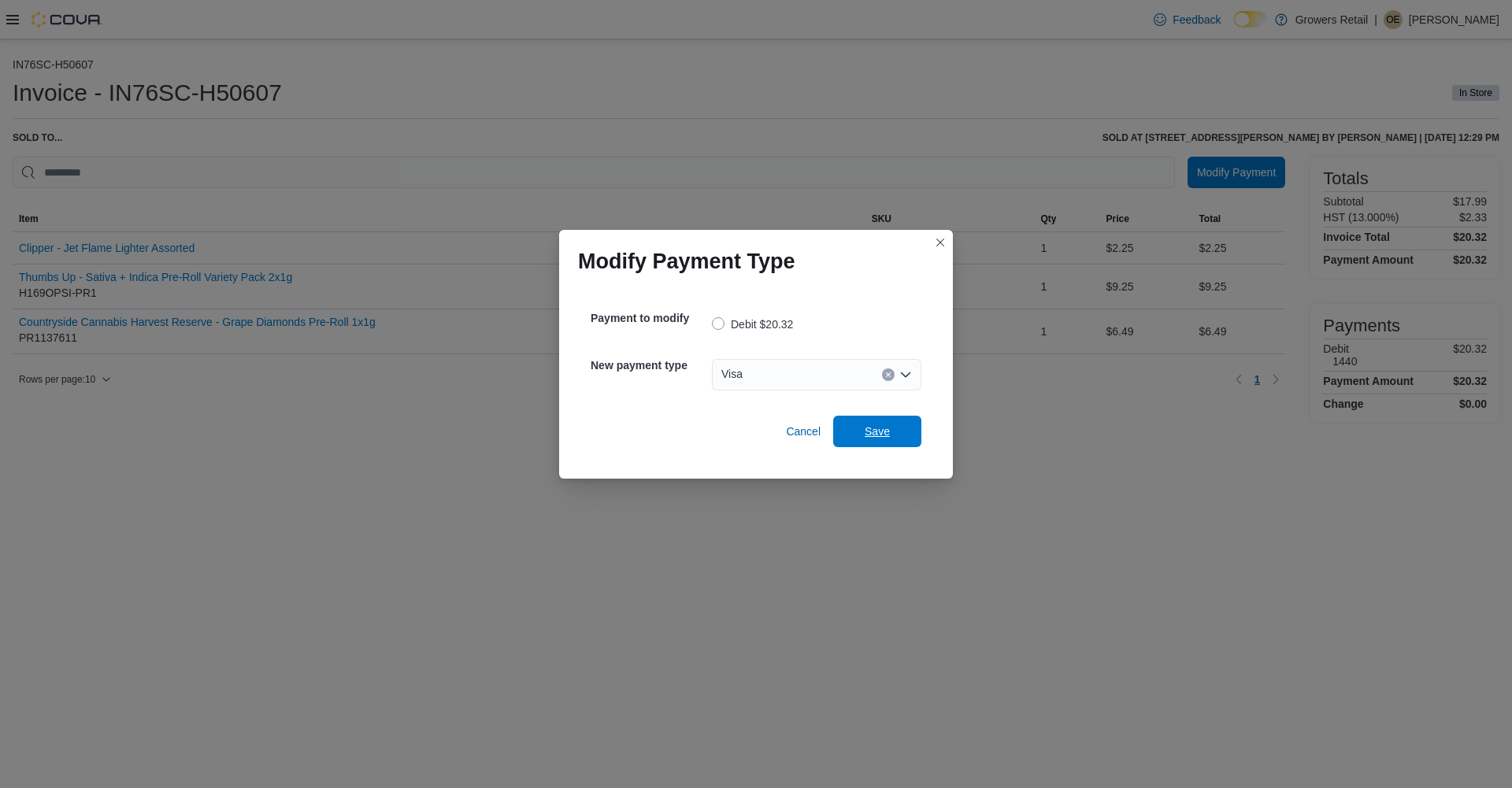
drag, startPoint x: 894, startPoint y: 421, endPoint x: 902, endPoint y: 383, distance: 38.8
click at [898, 399] on div "Payment to modify Debit $20.32 New payment type Visa Combo box. Selected. Visa.…" at bounding box center [756, 373] width 356 height 174
click at [872, 432] on span "Save" at bounding box center [877, 430] width 26 height 16
click at [778, 377] on div "Select a payment type" at bounding box center [816, 374] width 210 height 31
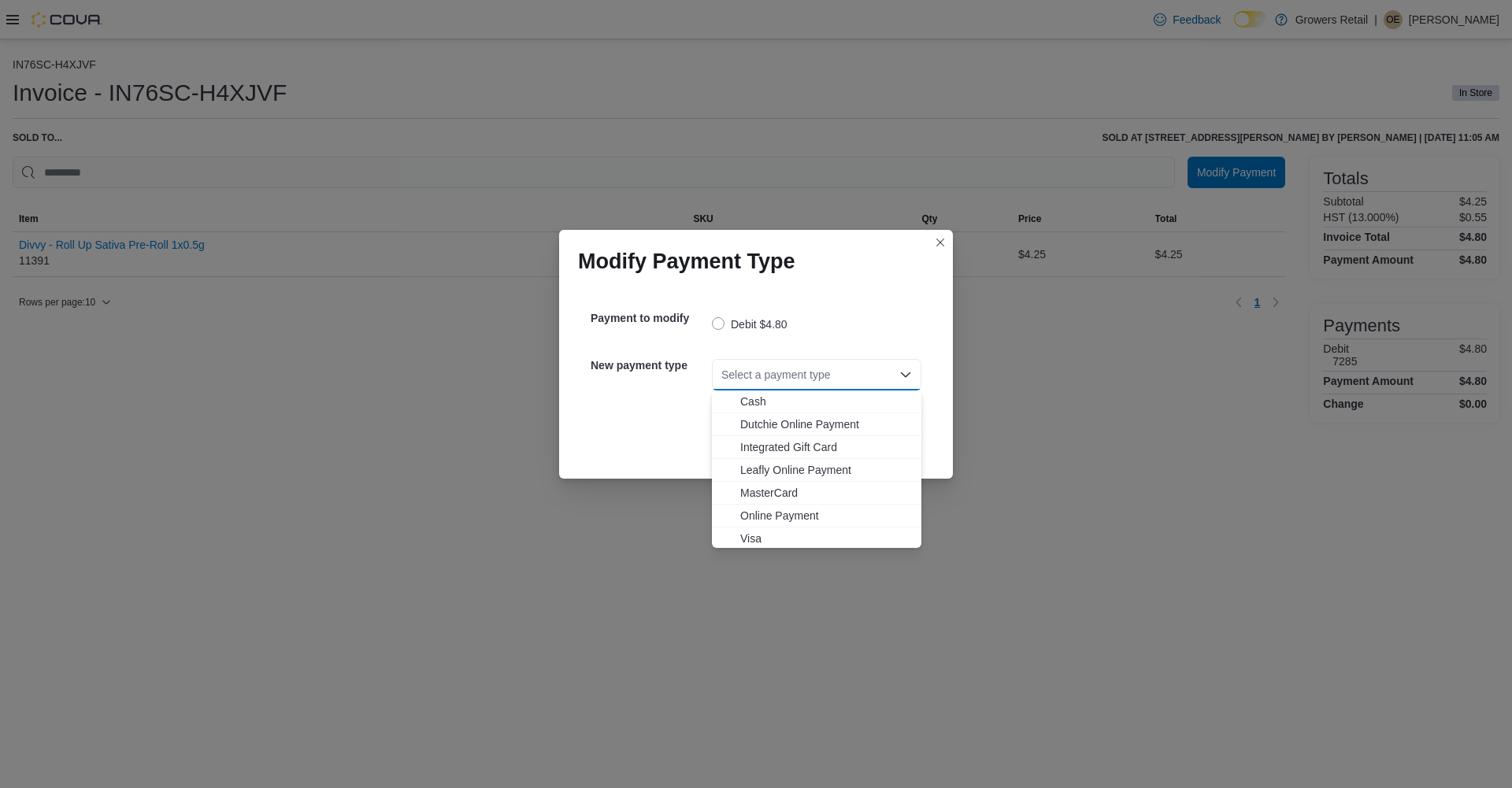
click at [753, 539] on span "Visa" at bounding box center [826, 538] width 172 height 16
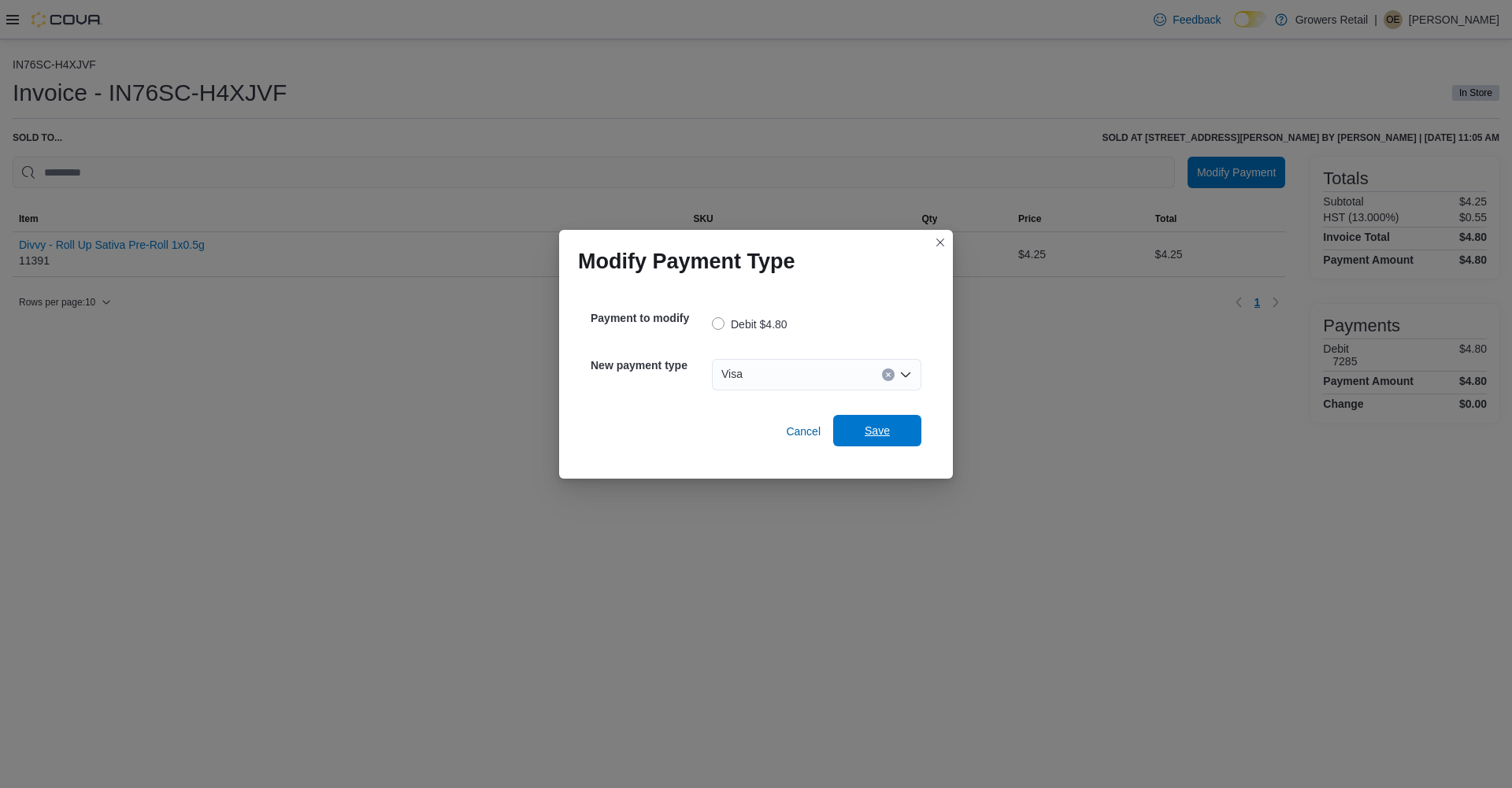
click at [884, 432] on span "Save" at bounding box center [877, 430] width 26 height 16
click at [784, 367] on div "Select a payment type" at bounding box center [816, 374] width 210 height 31
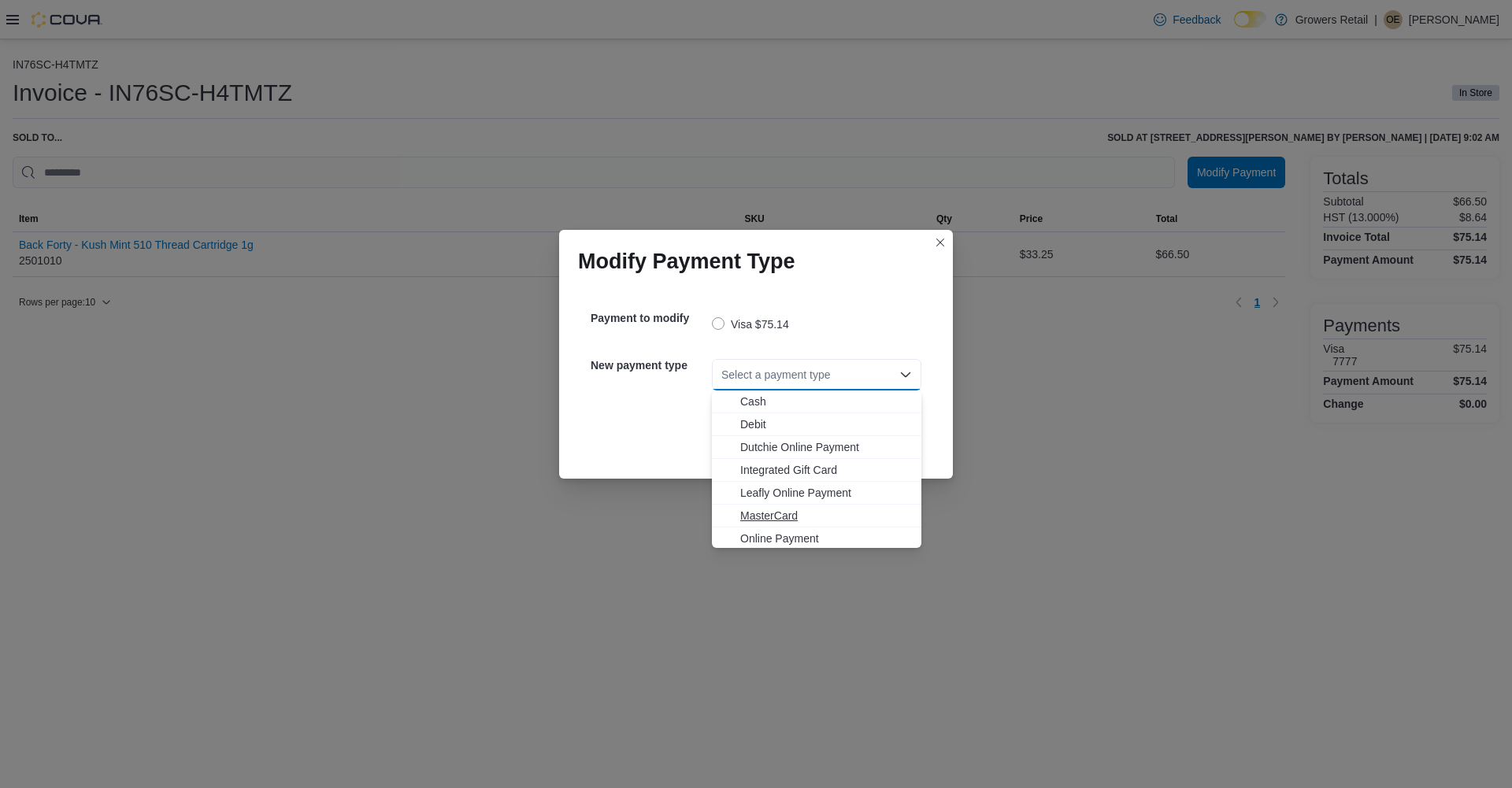
click at [760, 512] on span "MasterCard" at bounding box center [826, 515] width 172 height 16
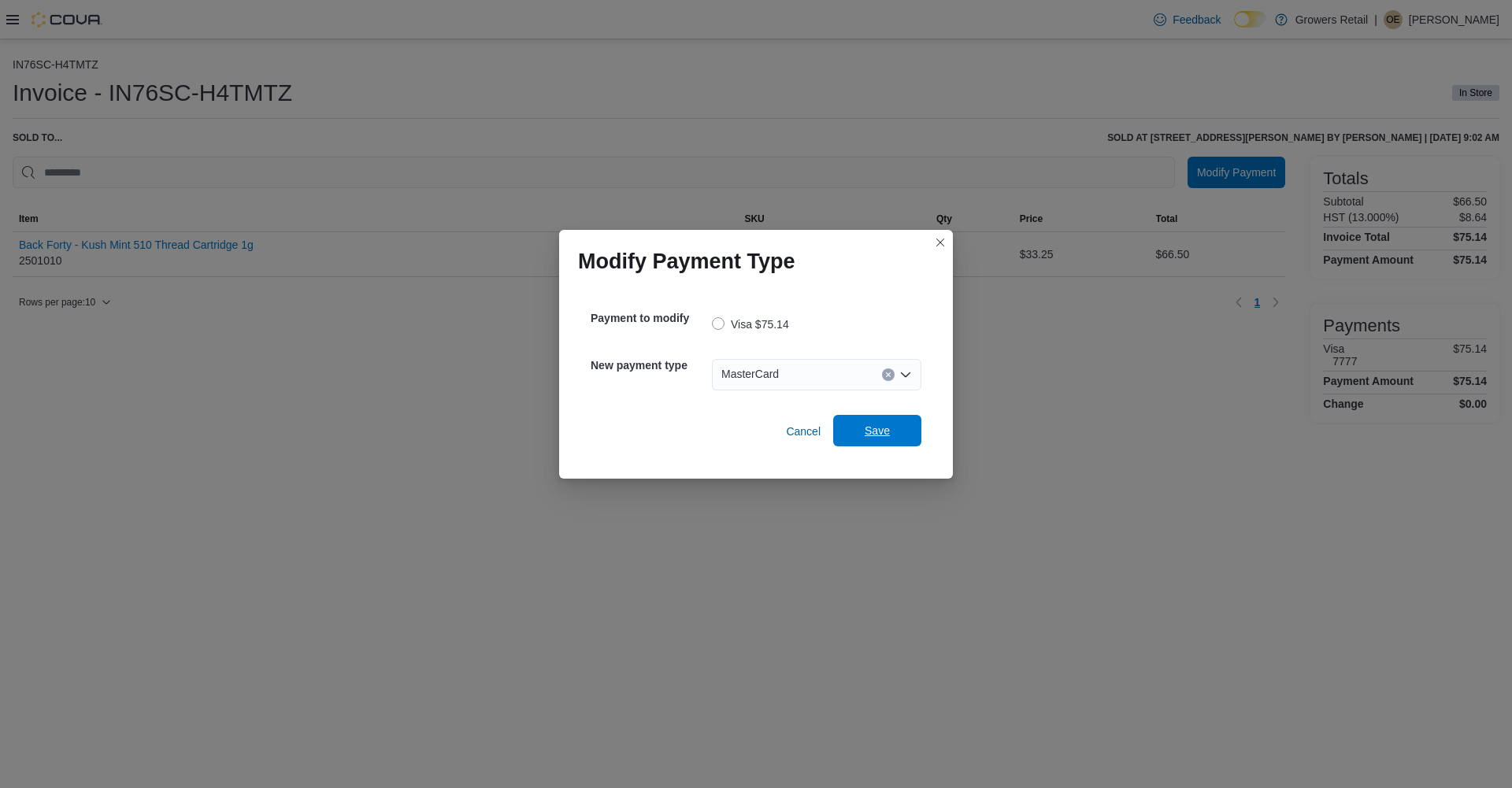
click at [882, 438] on span "Save" at bounding box center [877, 430] width 26 height 16
